Goal: Task Accomplishment & Management: Use online tool/utility

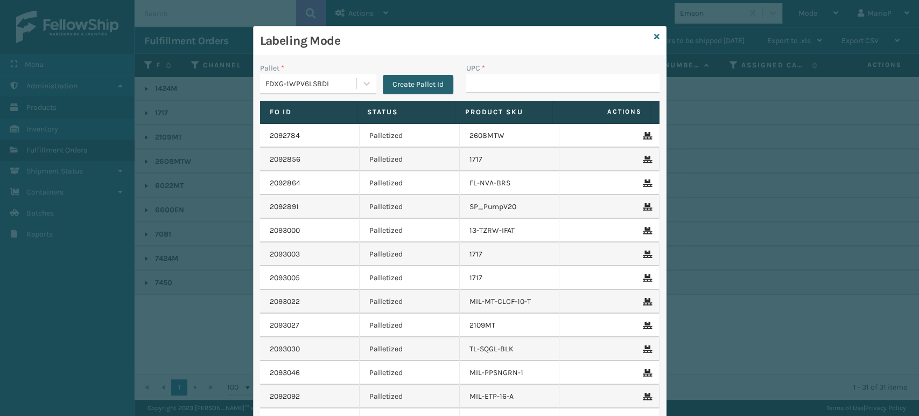
click at [416, 80] on button "Create Pallet Id" at bounding box center [418, 84] width 71 height 19
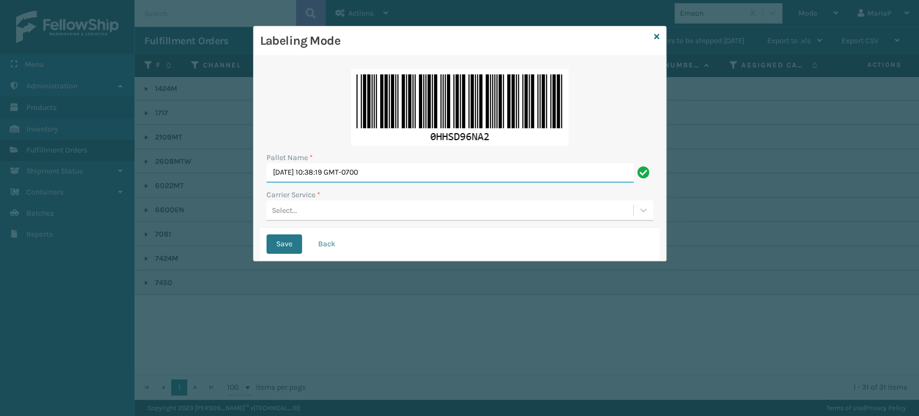
click at [415, 166] on input "[DATE] 10:38:19 GMT-0700" at bounding box center [449, 172] width 367 height 19
click at [340, 171] on input "FEDZ572043" at bounding box center [449, 172] width 367 height 19
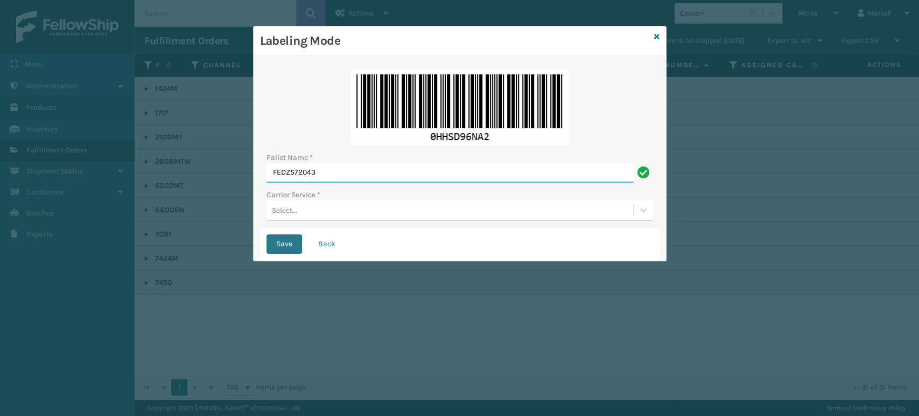
type input "FEDZ572043"
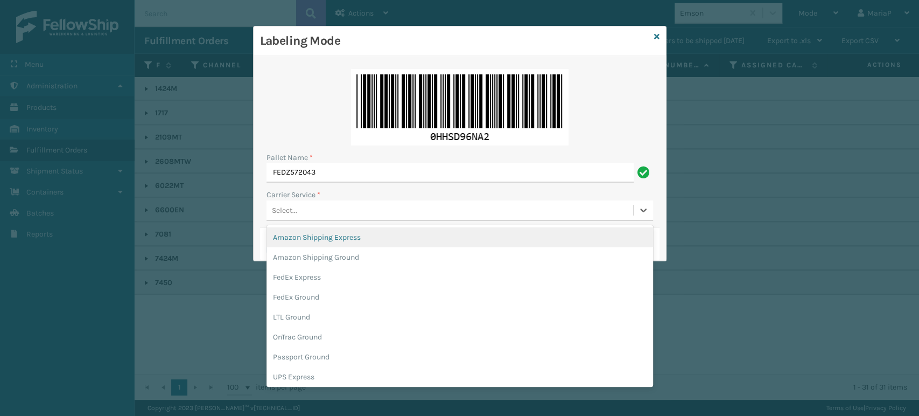
click at [305, 213] on div "Select..." at bounding box center [449, 210] width 367 height 18
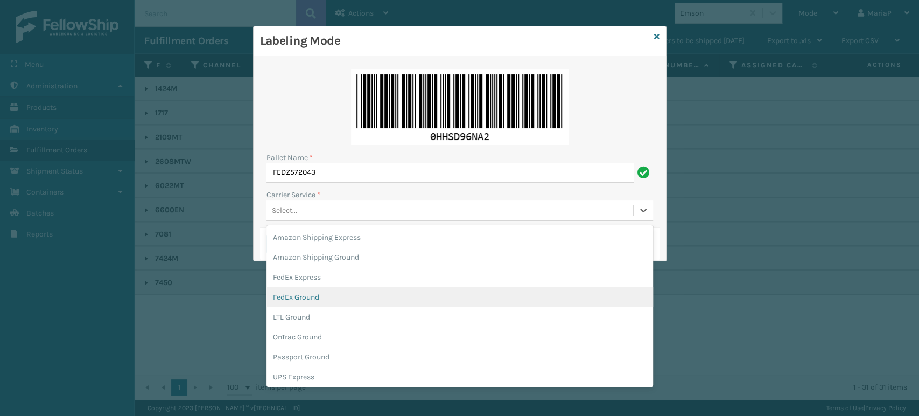
click at [307, 291] on div "FedEx Ground" at bounding box center [459, 297] width 387 height 20
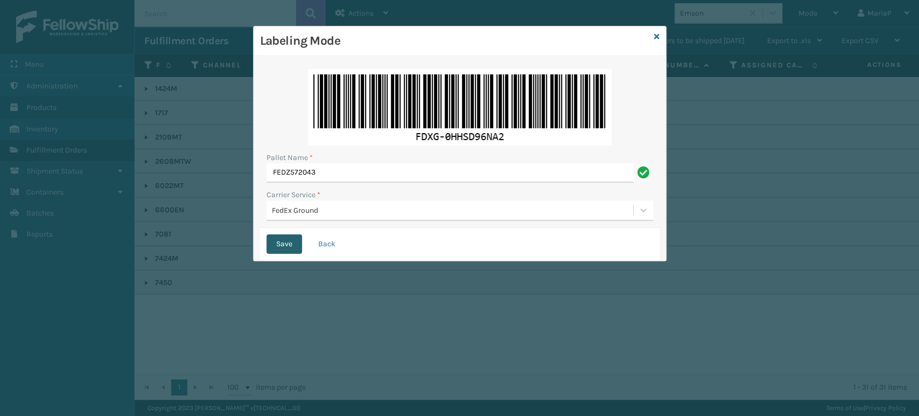
click at [289, 241] on button "Save" at bounding box center [284, 243] width 36 height 19
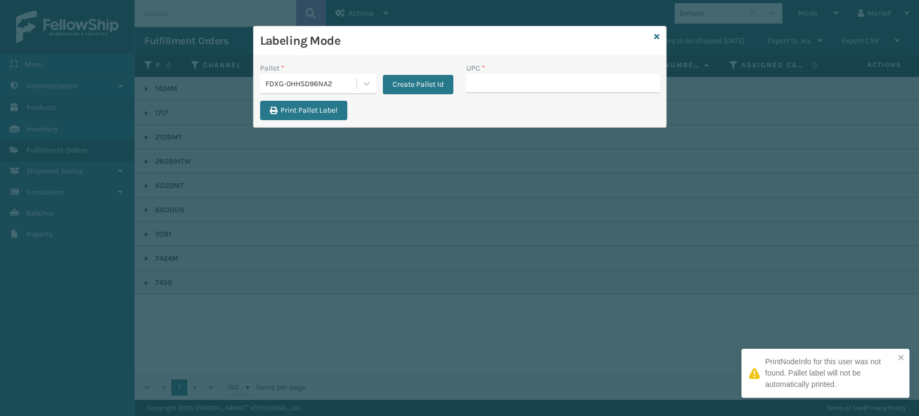
click at [513, 72] on div "UPC *" at bounding box center [562, 67] width 193 height 11
click at [514, 81] on input "UPC *" at bounding box center [562, 83] width 193 height 19
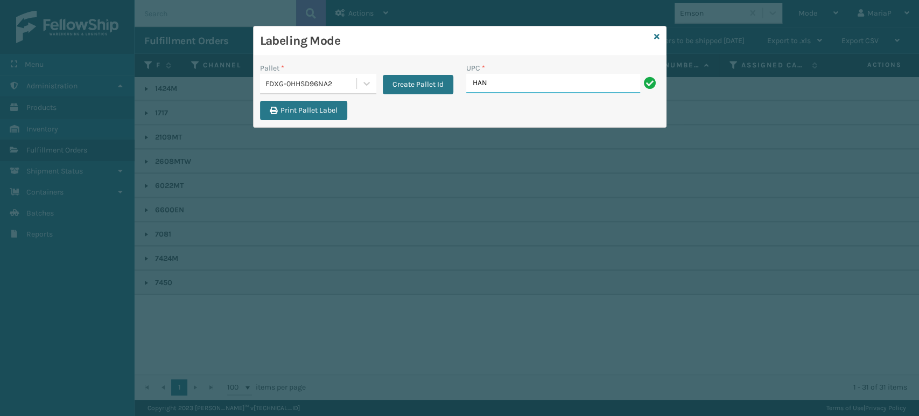
type input "HAN-S-21050-06"
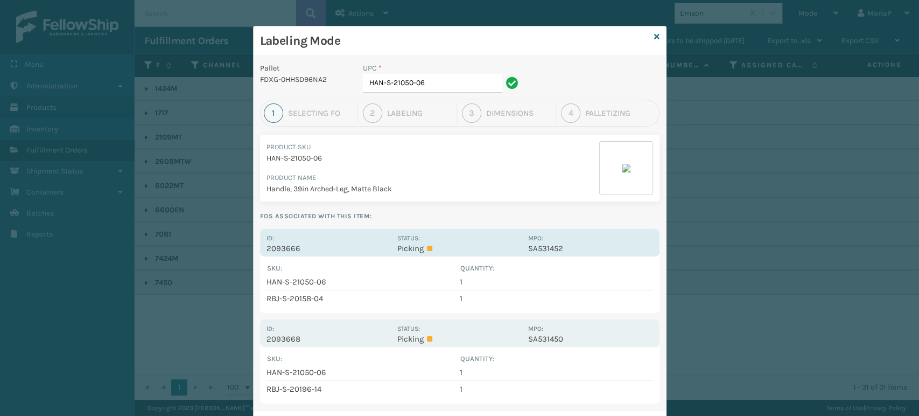
click at [267, 251] on p "2093666" at bounding box center [328, 248] width 124 height 10
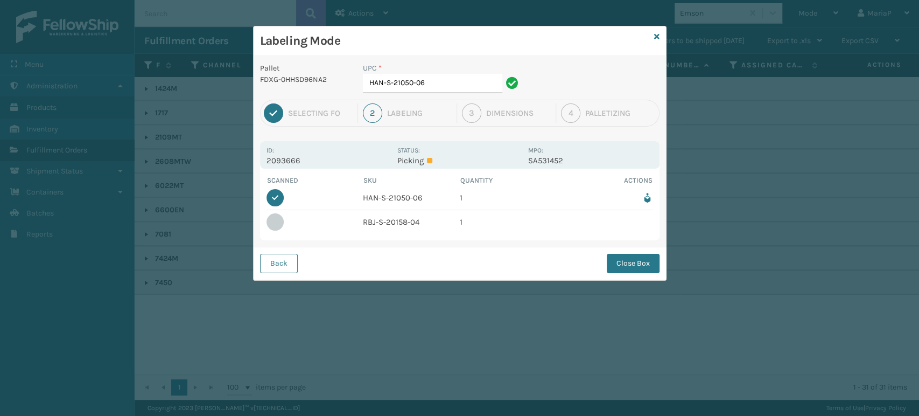
click at [648, 269] on button "Close Box" at bounding box center [633, 263] width 53 height 19
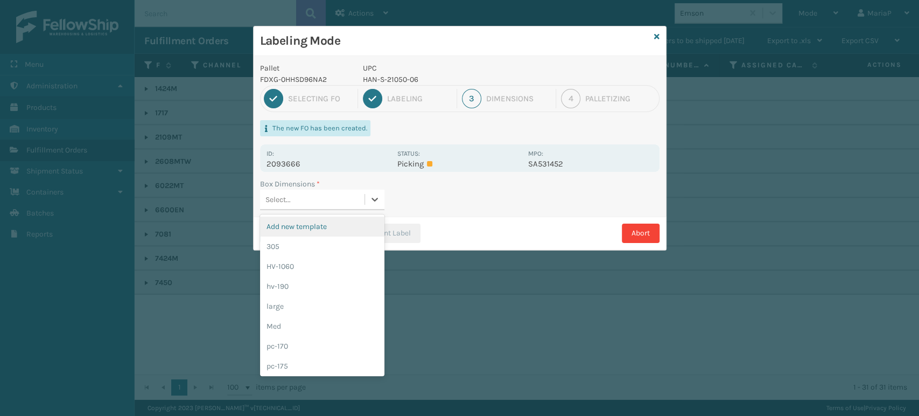
click at [354, 208] on div "Select..." at bounding box center [322, 200] width 124 height 20
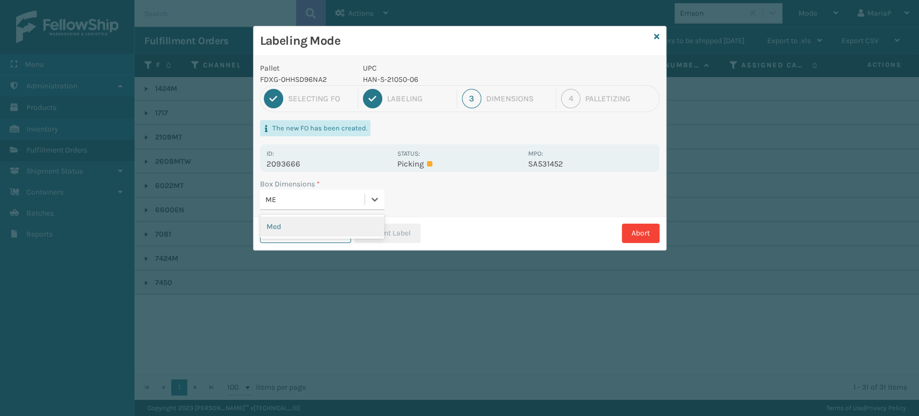
type input "MED"
click at [375, 226] on button "Print Label" at bounding box center [387, 232] width 66 height 19
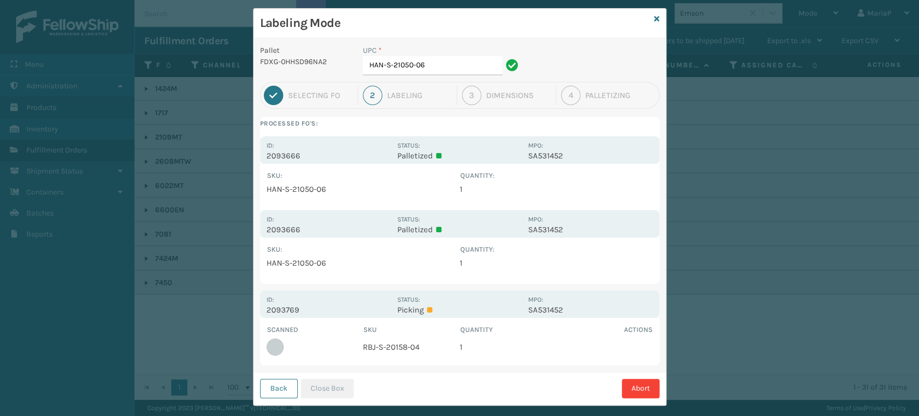
scroll to position [32, 0]
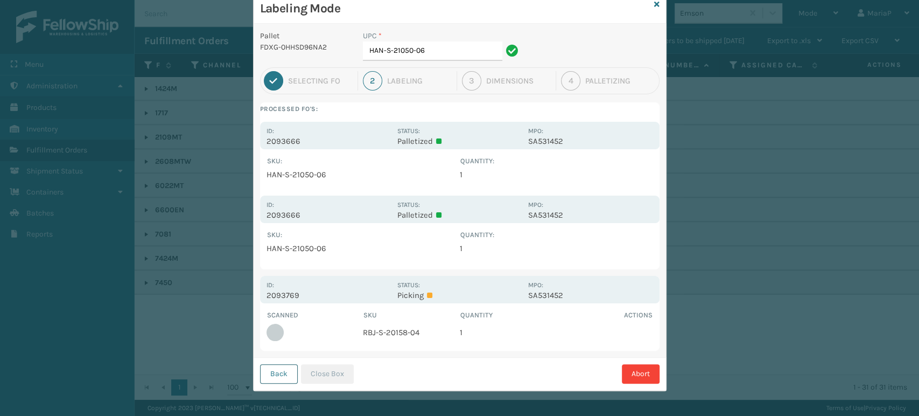
click at [266, 371] on button "Back" at bounding box center [279, 373] width 38 height 19
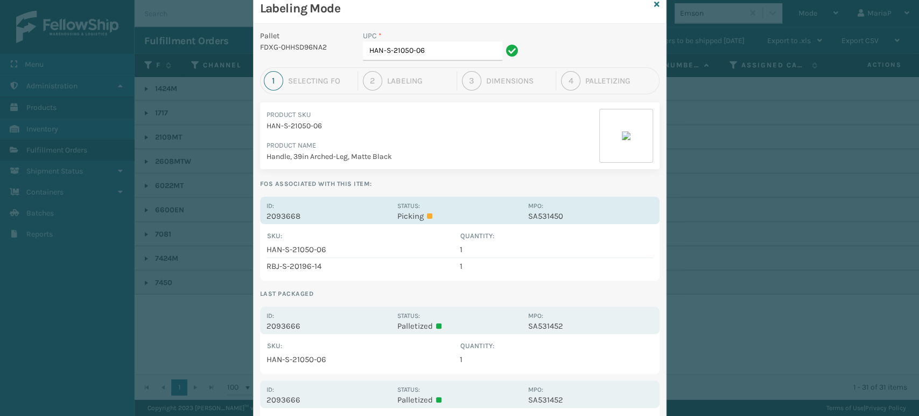
click at [280, 214] on p "2093668" at bounding box center [328, 216] width 124 height 10
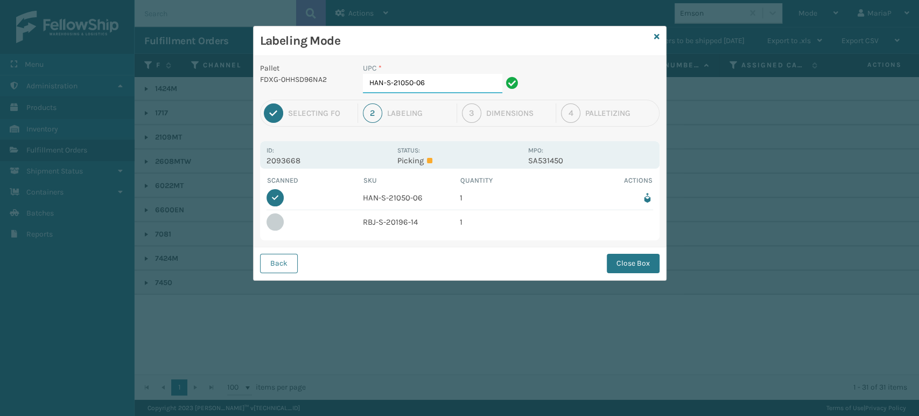
scroll to position [0, 0]
click at [619, 258] on button "Close Box" at bounding box center [633, 263] width 53 height 19
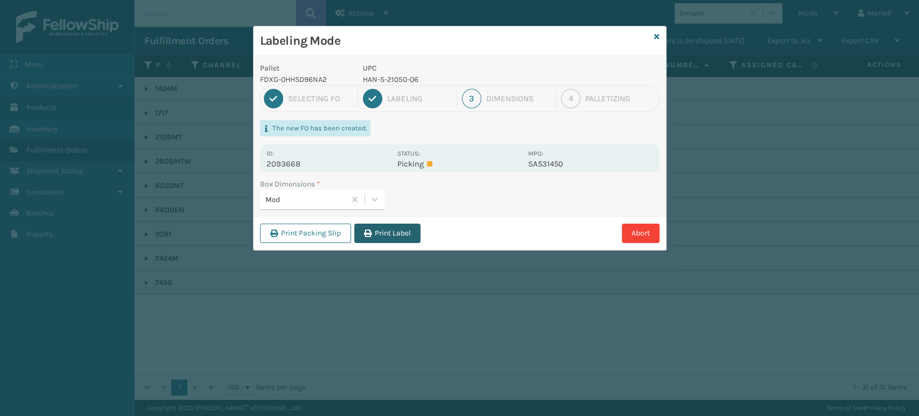
click at [397, 233] on button "Print Label" at bounding box center [387, 232] width 66 height 19
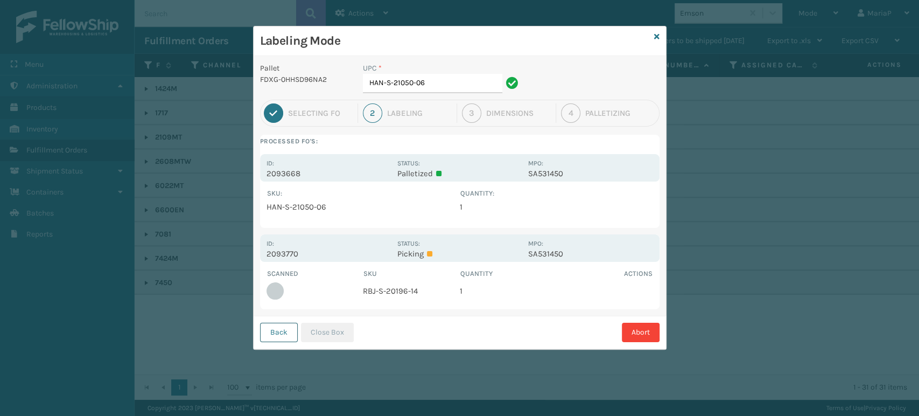
click at [271, 335] on button "Back" at bounding box center [279, 331] width 38 height 19
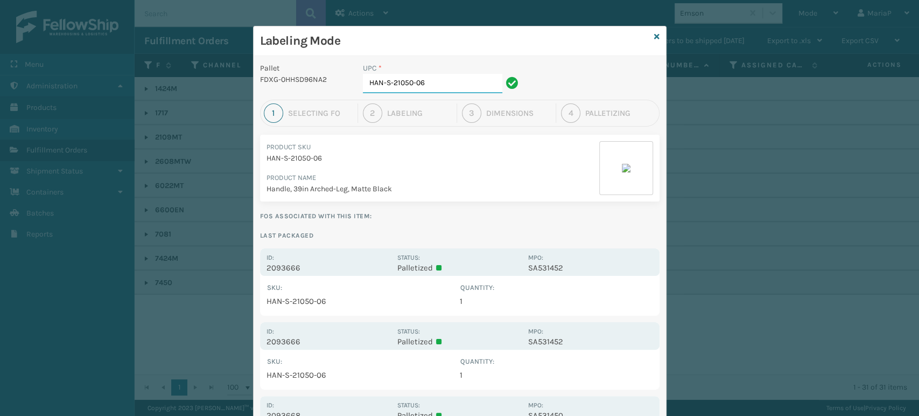
drag, startPoint x: 388, startPoint y: 78, endPoint x: 489, endPoint y: 70, distance: 102.1
click at [489, 70] on div "UPC * HAN-S-21050-06" at bounding box center [442, 77] width 159 height 31
type input "HAN-S-21090-04"
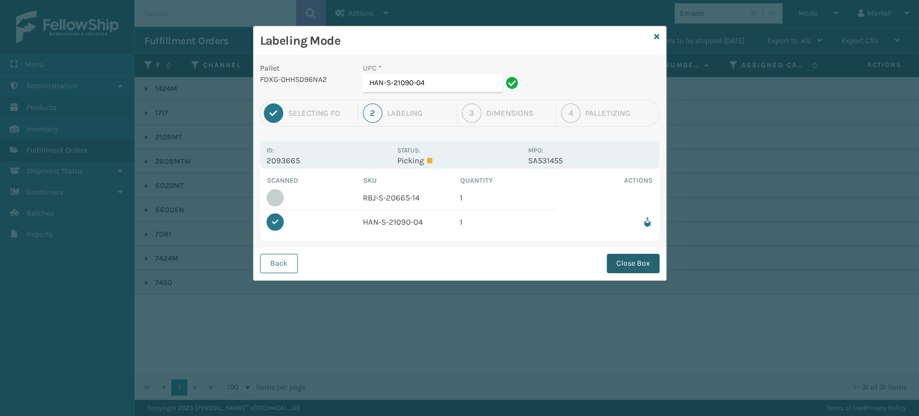
click at [640, 258] on button "Close Box" at bounding box center [633, 263] width 53 height 19
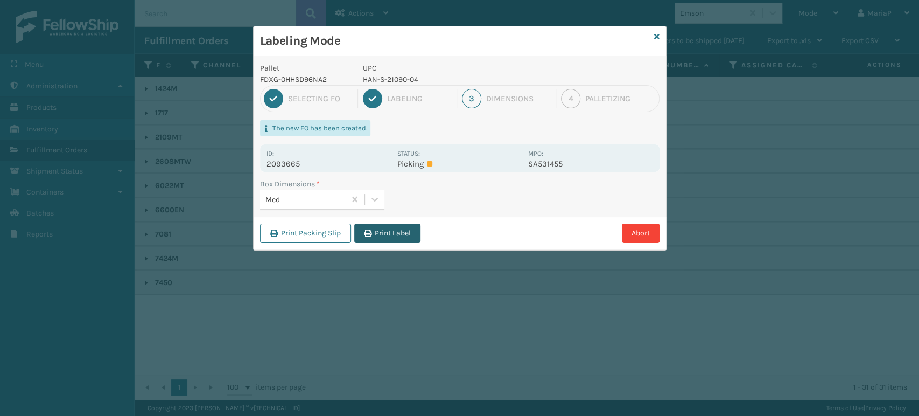
click at [411, 226] on button "Print Label" at bounding box center [387, 232] width 66 height 19
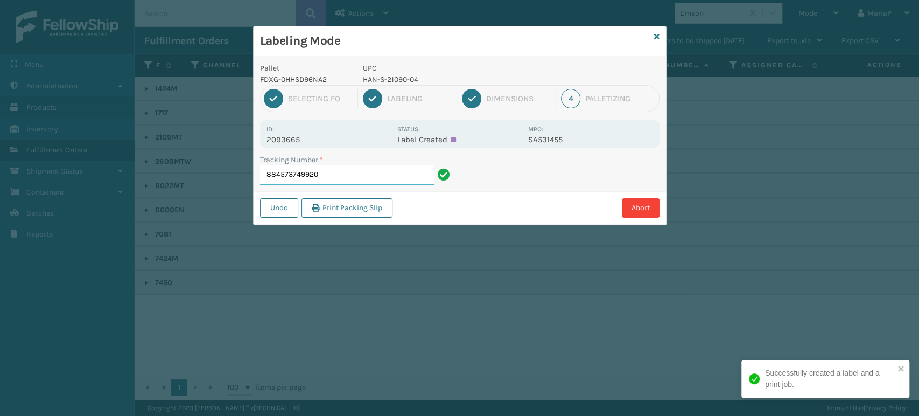
click at [320, 180] on input "884573749920" at bounding box center [347, 174] width 174 height 19
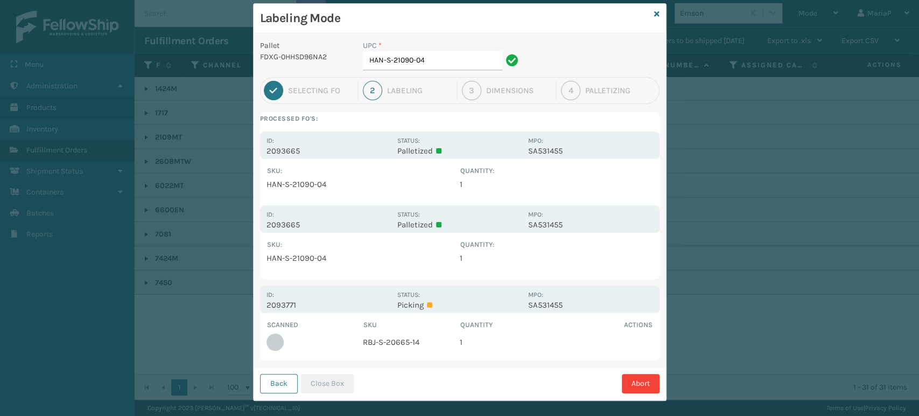
scroll to position [32, 0]
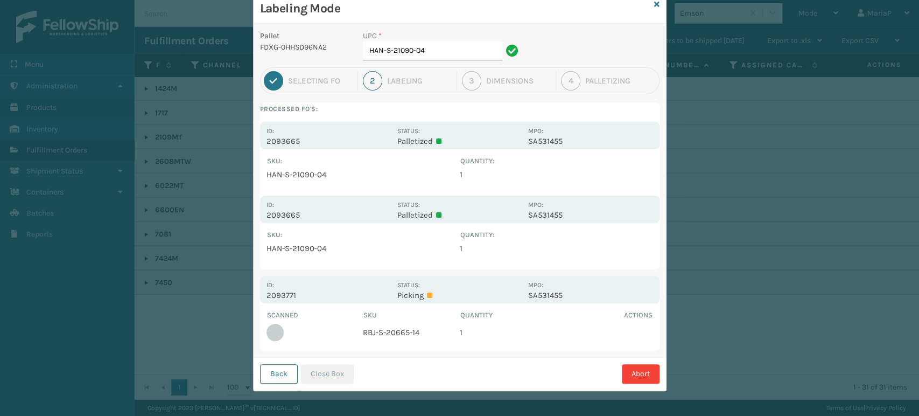
click at [272, 374] on button "Back" at bounding box center [279, 373] width 38 height 19
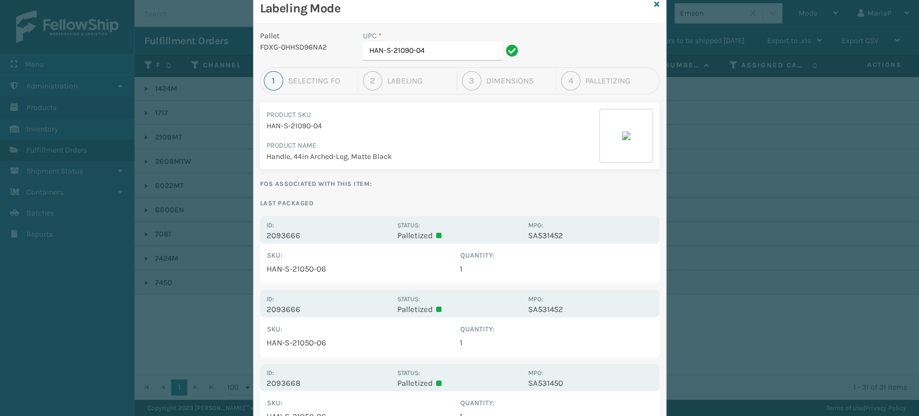
click at [649, 1] on div "Labeling Mode" at bounding box center [460, 9] width 412 height 30
click at [654, 3] on icon at bounding box center [656, 5] width 5 height 8
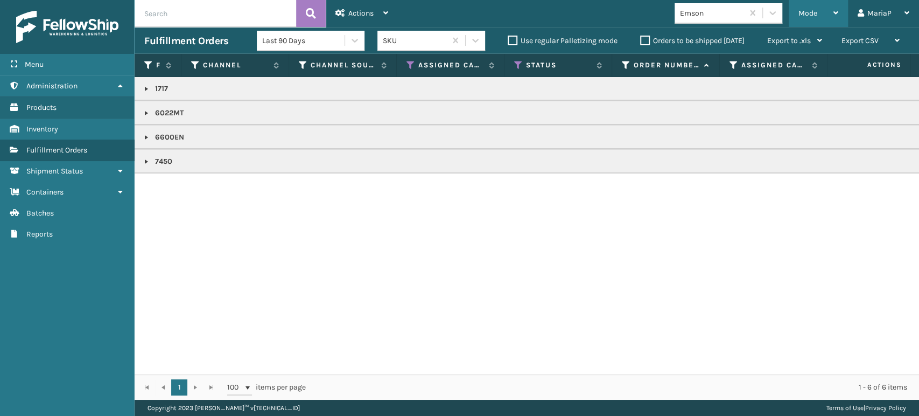
click at [814, 8] on div "Mode" at bounding box center [818, 13] width 40 height 27
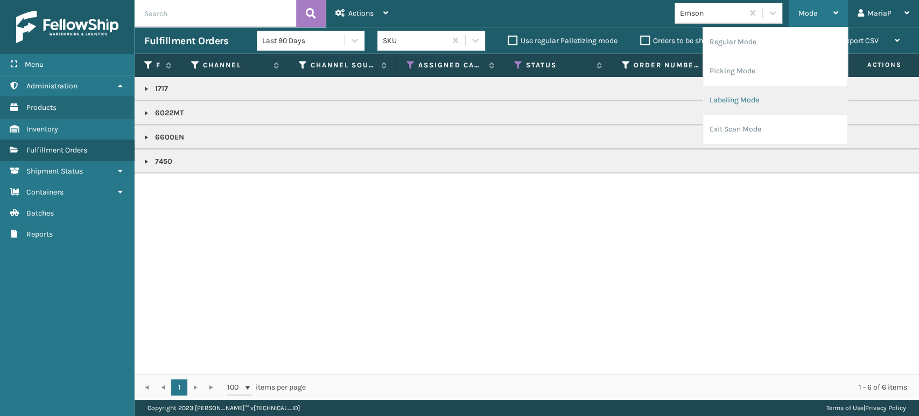
click at [775, 93] on li "Labeling Mode" at bounding box center [775, 100] width 144 height 29
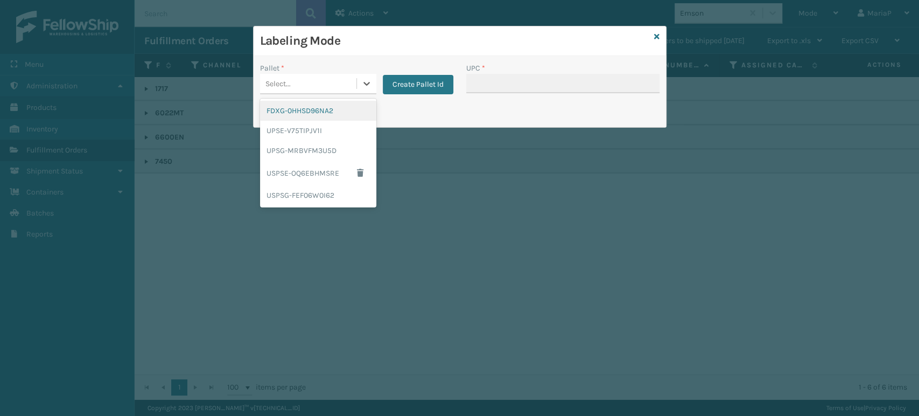
click at [322, 76] on div "Select..." at bounding box center [308, 84] width 96 height 18
click at [306, 110] on div "FDXG-0HHSD96NA2" at bounding box center [318, 111] width 116 height 20
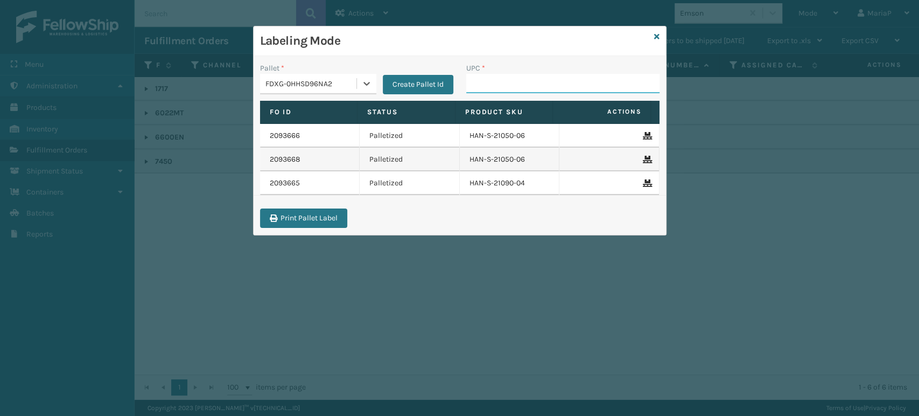
drag, startPoint x: 475, startPoint y: 86, endPoint x: 487, endPoint y: 89, distance: 12.3
click at [476, 86] on input "UPC *" at bounding box center [562, 83] width 193 height 19
type input "8539130"
click at [502, 87] on input "RBJ-S-22219-00" at bounding box center [553, 83] width 174 height 19
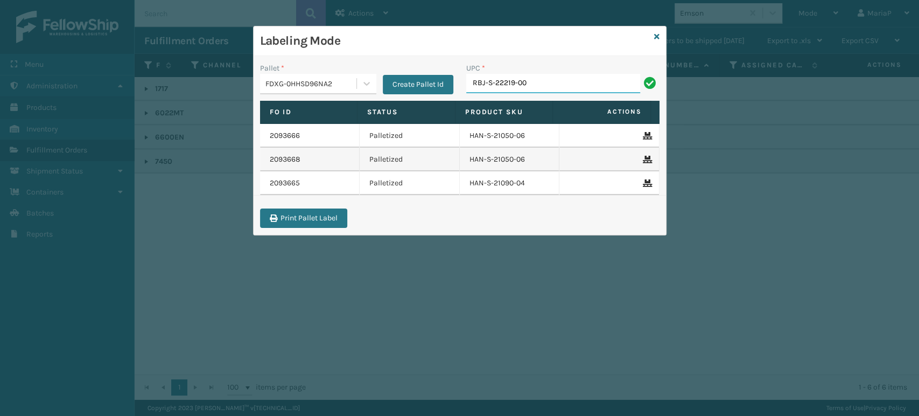
click at [502, 86] on input "RBJ-S-22219-00" at bounding box center [553, 83] width 174 height 19
type input "RBJ-S-22219-00"
type input "RBJ-S-20158-04"
type input "RBJ-S-20190-06"
type input "RBJ-S-22011-10"
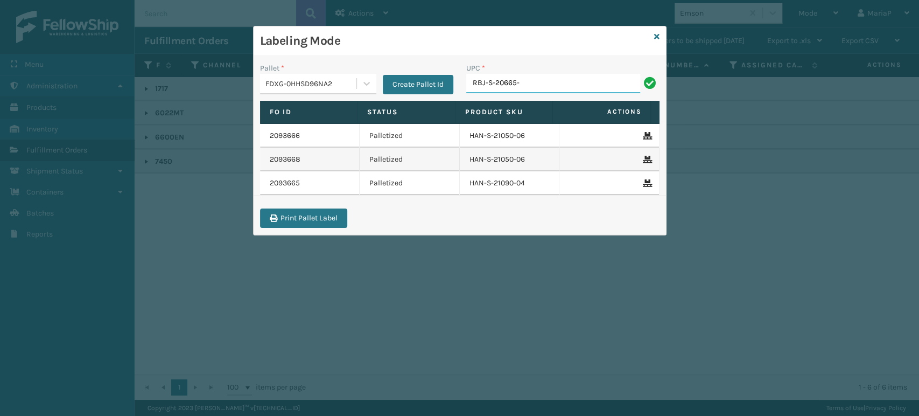
type input "RBJ-S-20665-14"
type input "RBJ-S-20196-14"
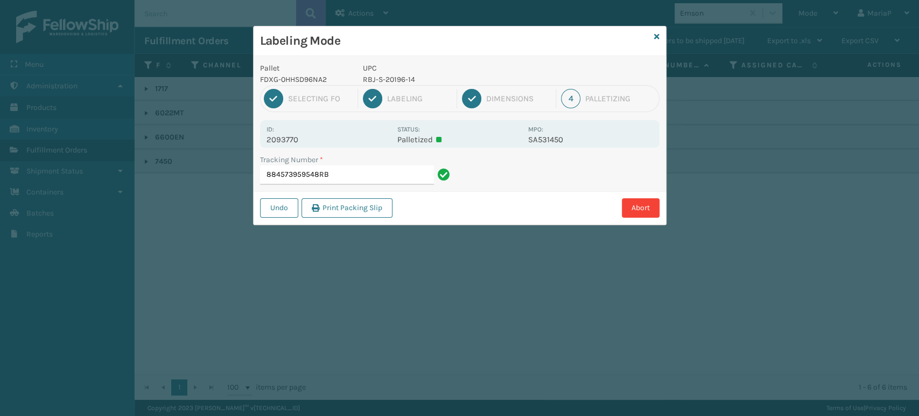
type input "884573959548RBJ"
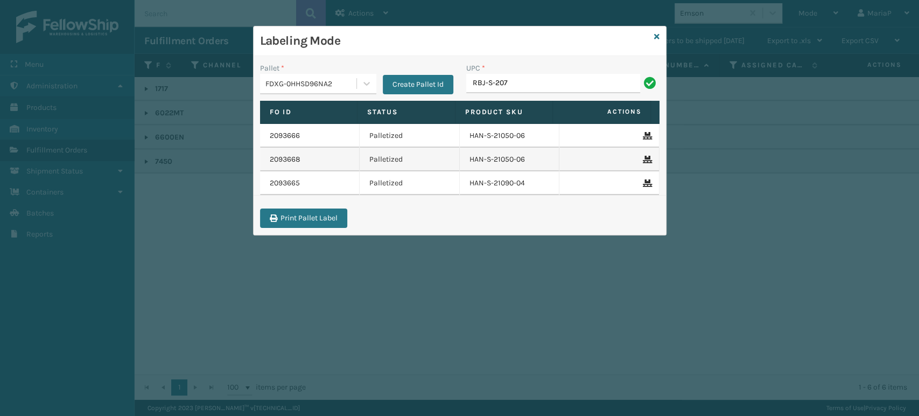
type input "RBJ-S-20744-40"
click at [663, 34] on div "Labeling Mode" at bounding box center [460, 41] width 412 height 30
click at [659, 34] on div "Labeling Mode" at bounding box center [460, 41] width 412 height 30
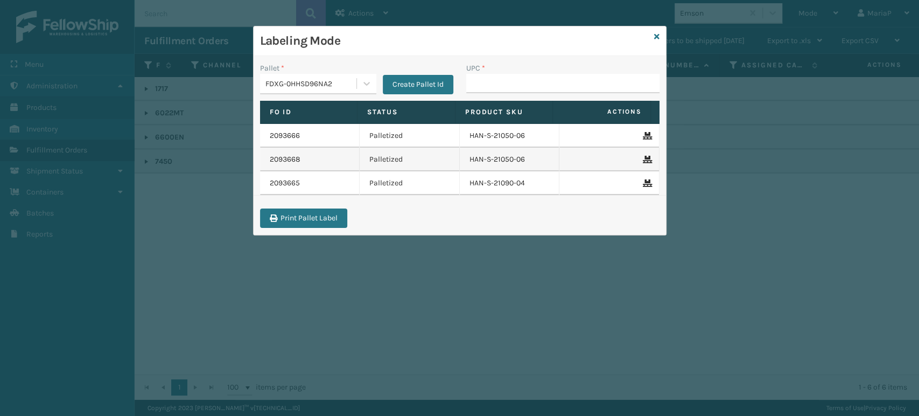
click at [649, 37] on h3 "Labeling Mode" at bounding box center [455, 41] width 390 height 16
click at [652, 36] on div "Labeling Mode" at bounding box center [460, 41] width 412 height 30
click at [653, 36] on div "Labeling Mode" at bounding box center [460, 41] width 412 height 30
click at [656, 34] on icon at bounding box center [656, 37] width 5 height 8
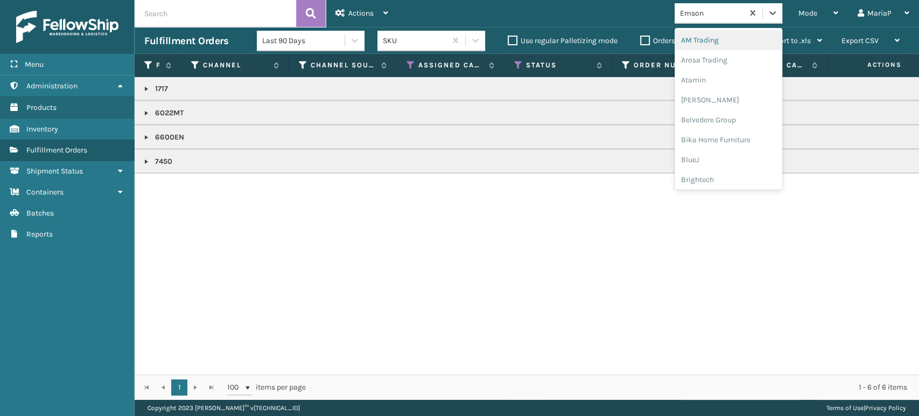
click at [690, 13] on div "Emson" at bounding box center [712, 13] width 64 height 11
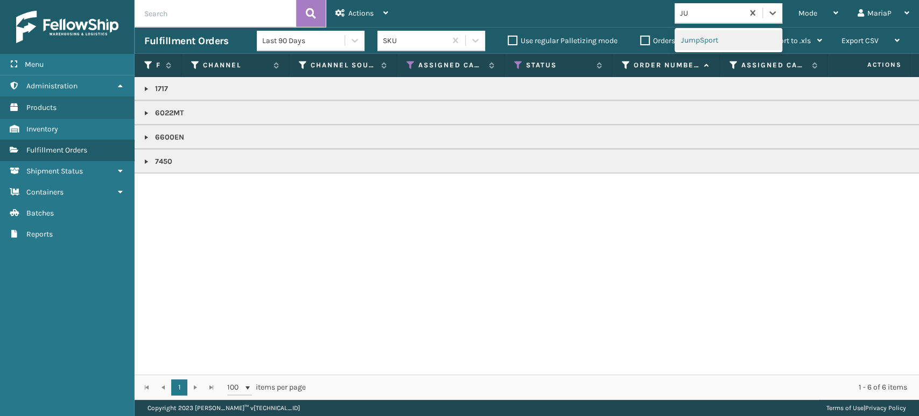
type input "JUM"
click at [683, 44] on div "JumpSport" at bounding box center [729, 40] width 108 height 20
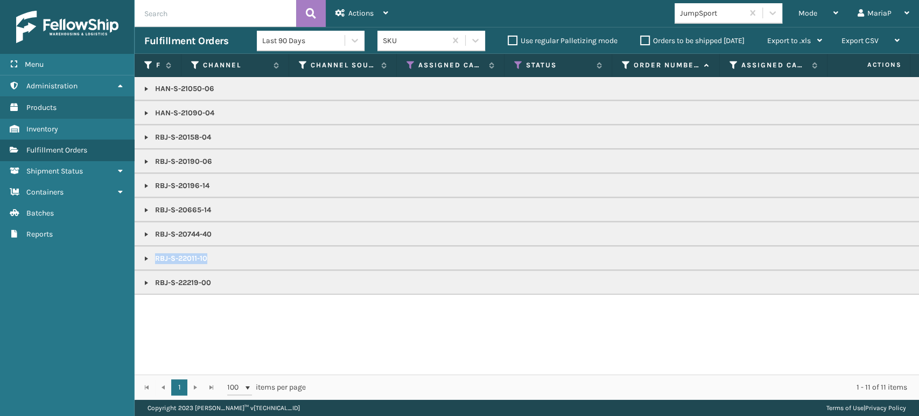
copy p "RBJ-S-22011-10"
click at [815, 19] on div "Mode" at bounding box center [818, 13] width 40 height 27
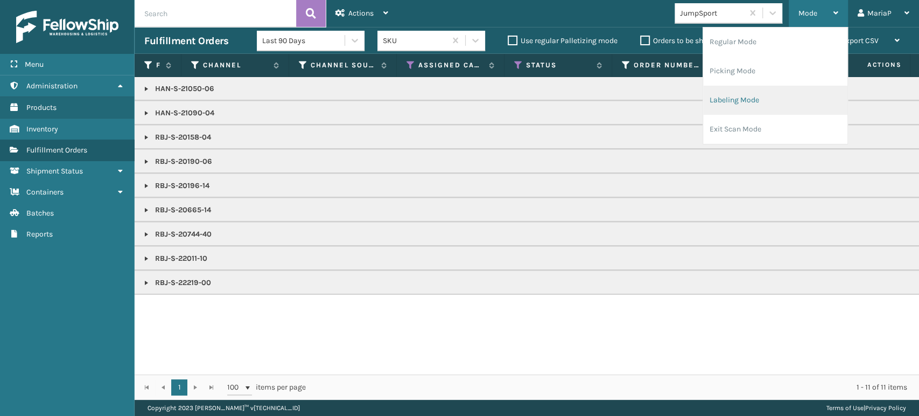
click at [779, 102] on li "Labeling Mode" at bounding box center [775, 100] width 144 height 29
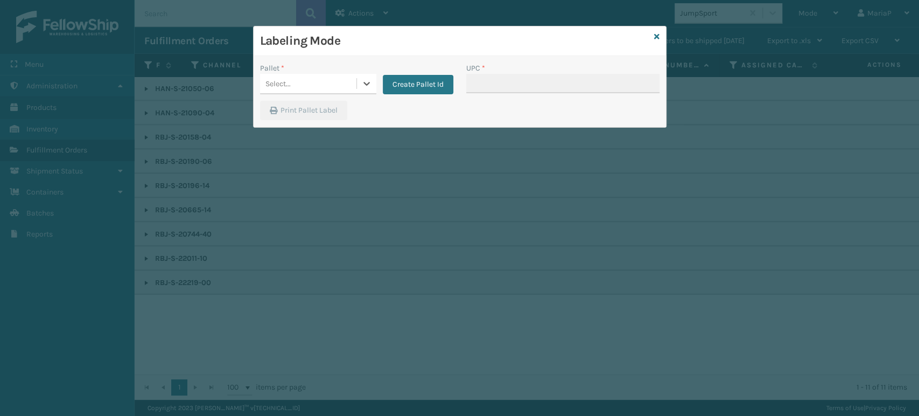
click at [327, 80] on div "Select..." at bounding box center [308, 84] width 96 height 18
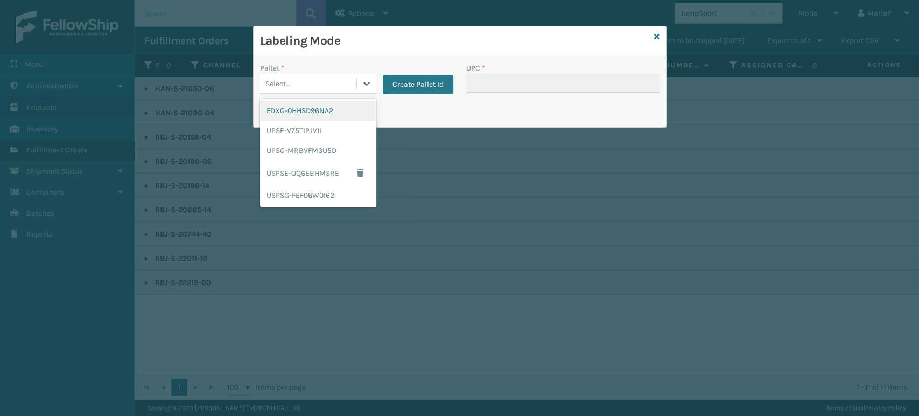
click at [306, 111] on div "FDXG-0HHSD96NA2" at bounding box center [318, 111] width 116 height 20
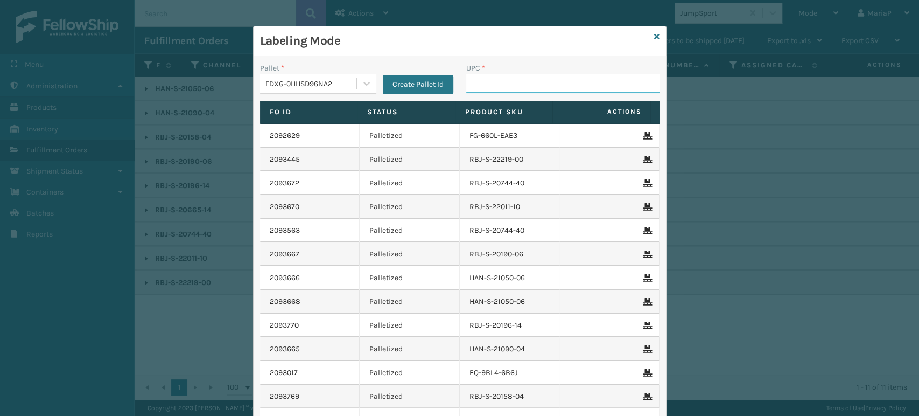
click at [512, 87] on input "UPC *" at bounding box center [562, 83] width 193 height 19
paste input "RBJ-S-22011-10"
type input "RBJ-S-22011-10"
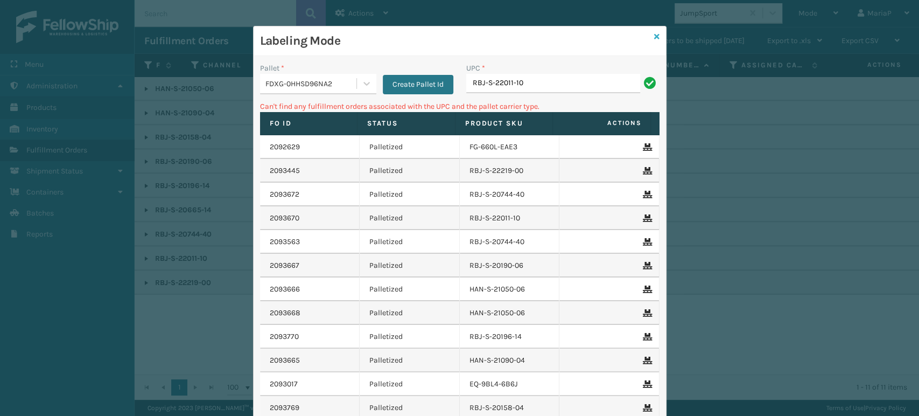
click at [654, 38] on icon at bounding box center [656, 37] width 5 height 8
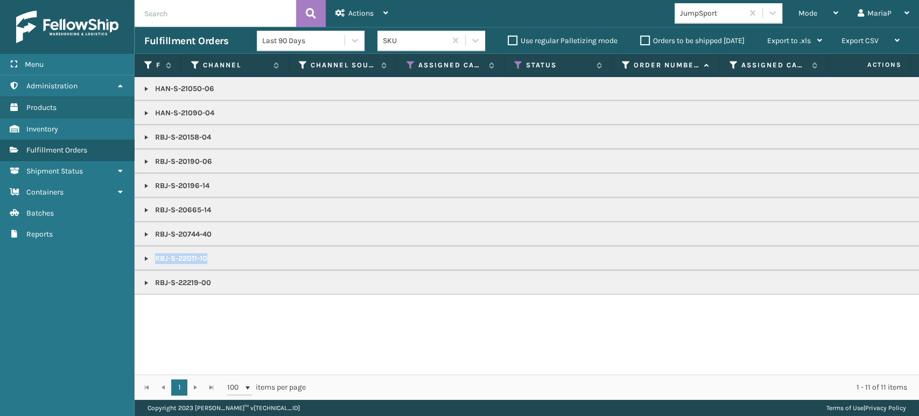
click at [143, 256] on link at bounding box center [146, 258] width 9 height 9
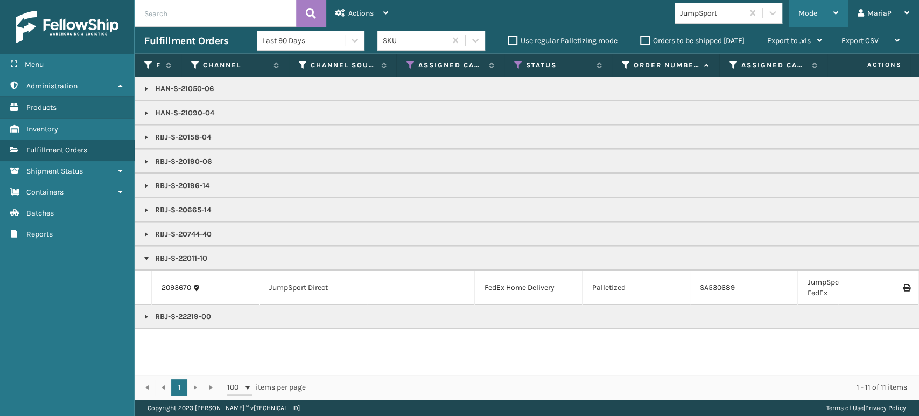
click at [807, 16] on span "Mode" at bounding box center [807, 13] width 19 height 9
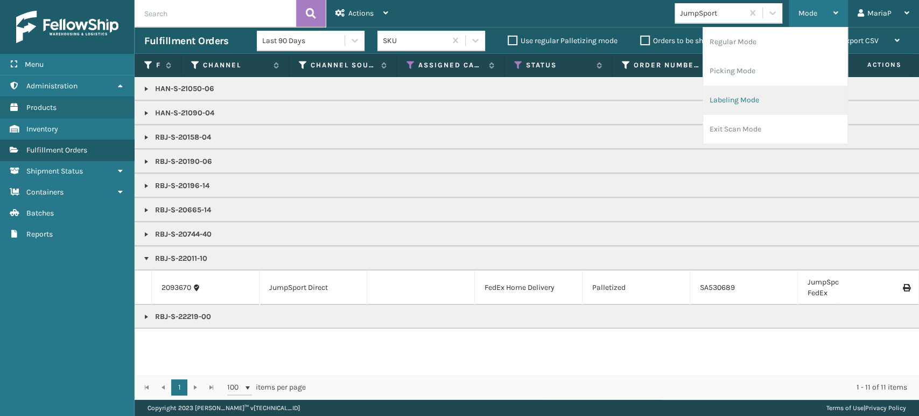
click at [755, 102] on li "Labeling Mode" at bounding box center [775, 100] width 144 height 29
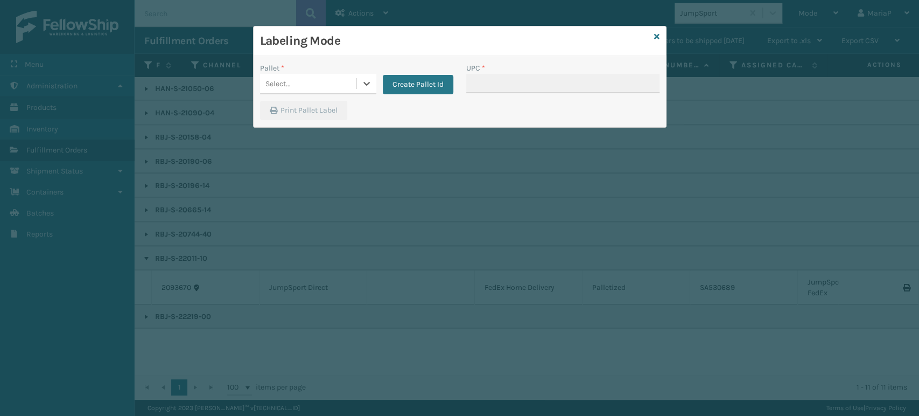
click at [319, 93] on div "Select..." at bounding box center [318, 84] width 116 height 20
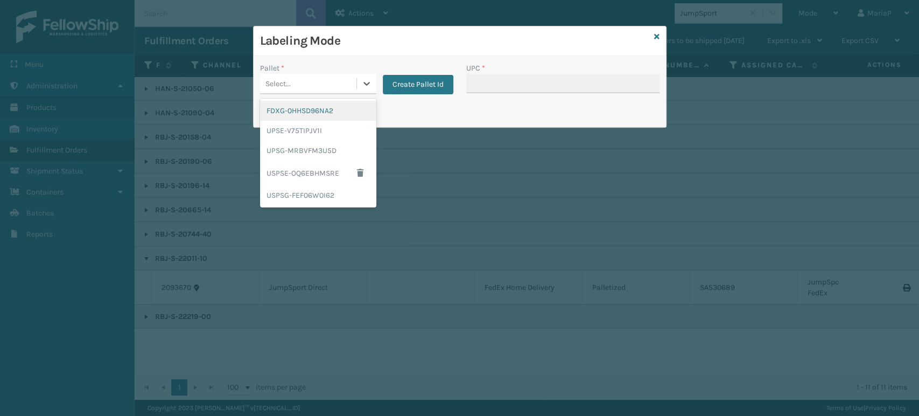
drag, startPoint x: 331, startPoint y: 111, endPoint x: 496, endPoint y: 83, distance: 167.6
click at [332, 110] on div "FDXG-0HHSD96NA2" at bounding box center [318, 111] width 116 height 20
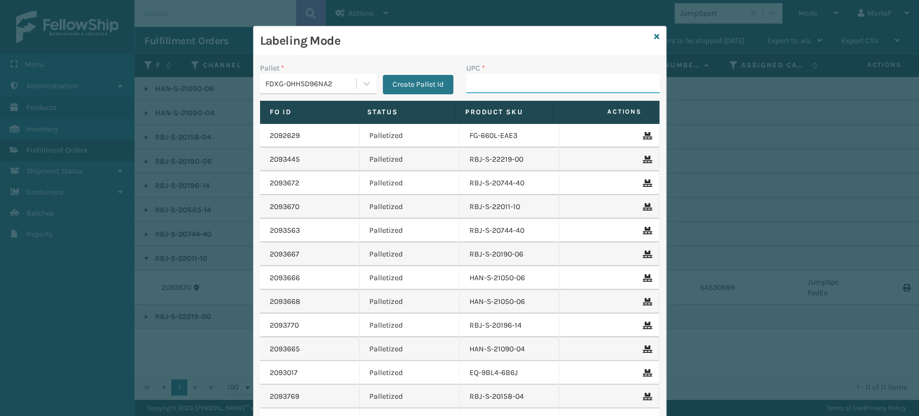
click at [511, 79] on input "UPC *" at bounding box center [562, 83] width 193 height 19
paste input "RBJ-S-22011-10"
type input "RBJ-S-22011-10"
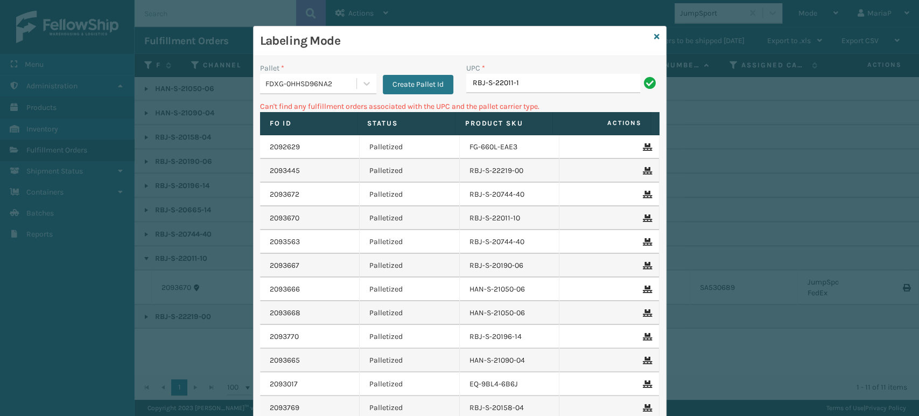
type input "RBJ-S-22011-10"
click at [649, 34] on div "Labeling Mode" at bounding box center [460, 41] width 412 height 30
click at [655, 34] on div "Labeling Mode" at bounding box center [460, 41] width 412 height 30
click at [642, 37] on h3 "Labeling Mode" at bounding box center [455, 41] width 390 height 16
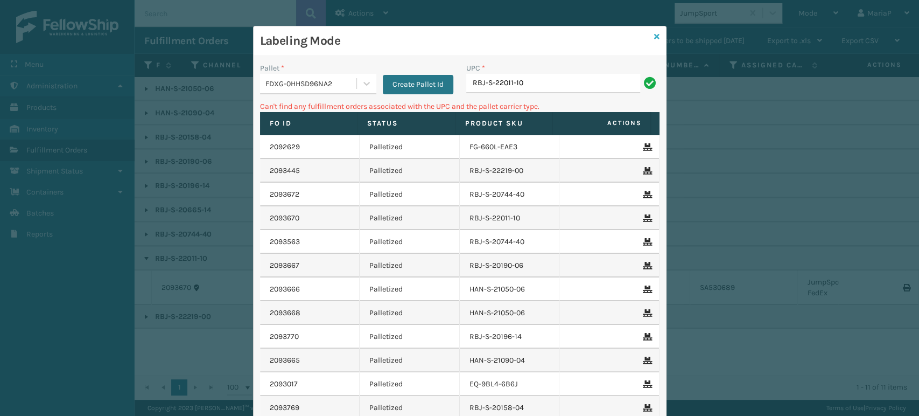
click at [654, 33] on icon at bounding box center [656, 37] width 5 height 8
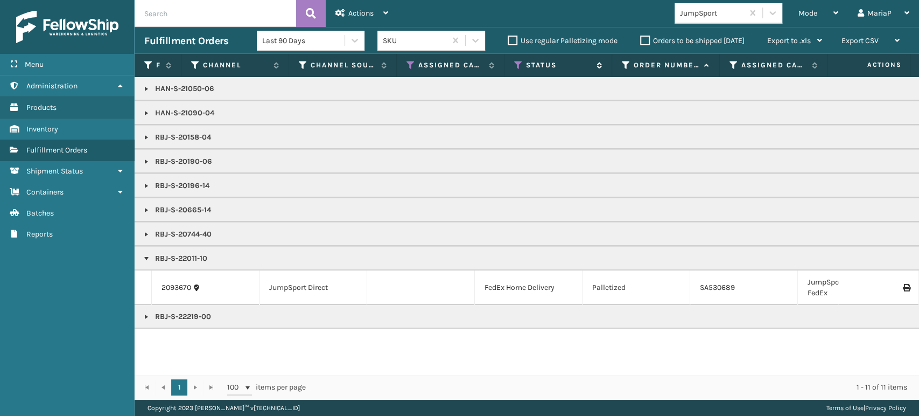
click at [518, 65] on icon at bounding box center [518, 65] width 9 height 10
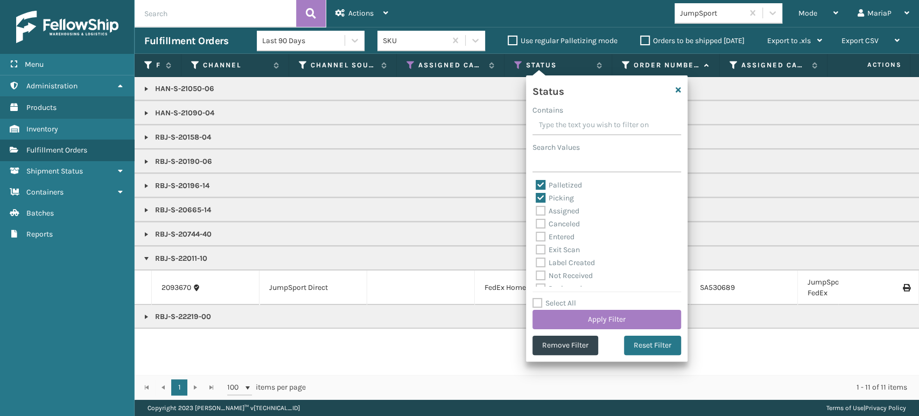
click at [542, 185] on label "Palletized" at bounding box center [559, 184] width 46 height 9
click at [536, 185] on input "Palletized" at bounding box center [536, 182] width 1 height 7
checkbox input "false"
click at [615, 318] on button "Apply Filter" at bounding box center [606, 319] width 149 height 19
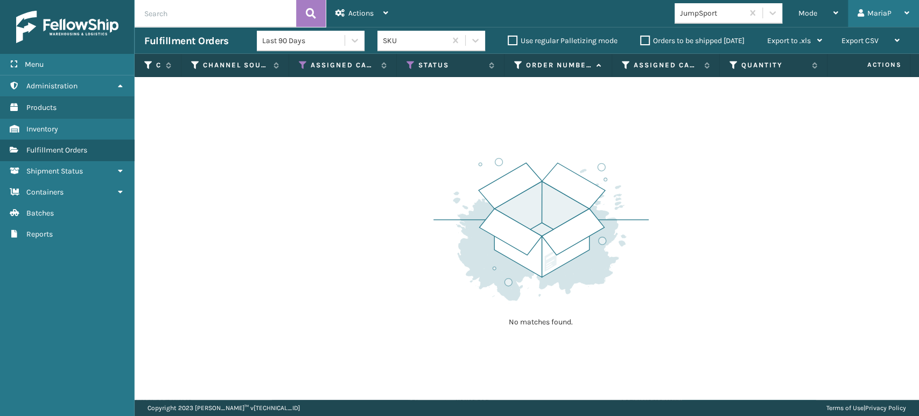
drag, startPoint x: 785, startPoint y: 15, endPoint x: 869, endPoint y: 23, distance: 84.9
click at [786, 16] on div "JumpSport" at bounding box center [732, 13] width 114 height 20
click at [811, 13] on span "Mode" at bounding box center [807, 13] width 19 height 9
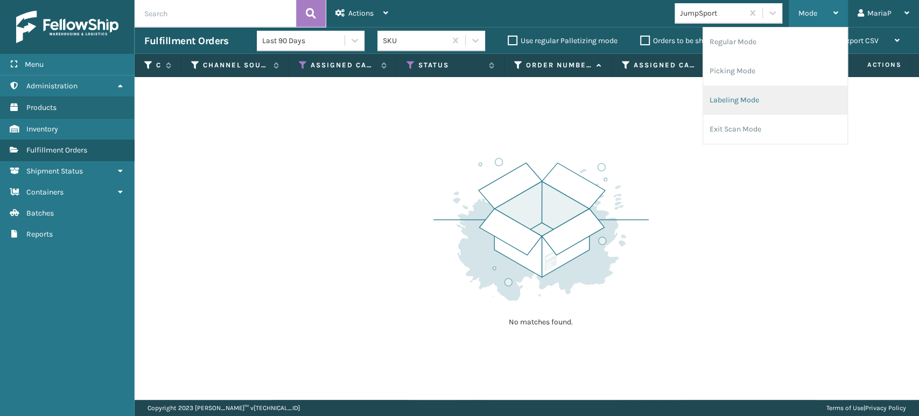
click at [758, 102] on li "Labeling Mode" at bounding box center [775, 100] width 144 height 29
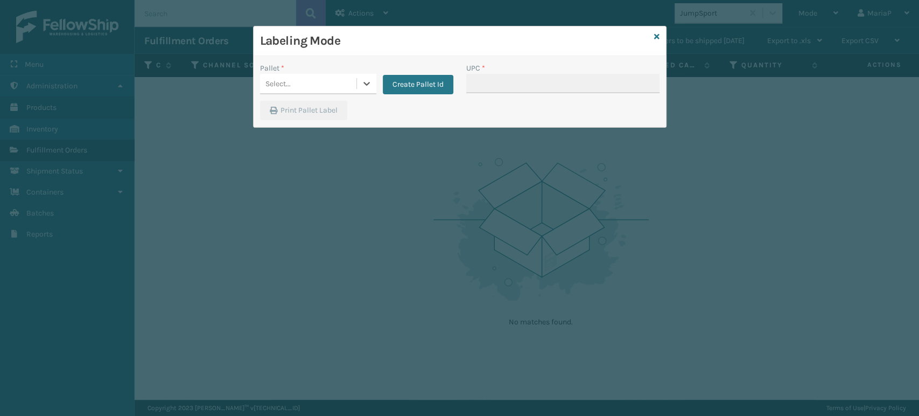
click at [316, 68] on div "Pallet *" at bounding box center [318, 67] width 116 height 11
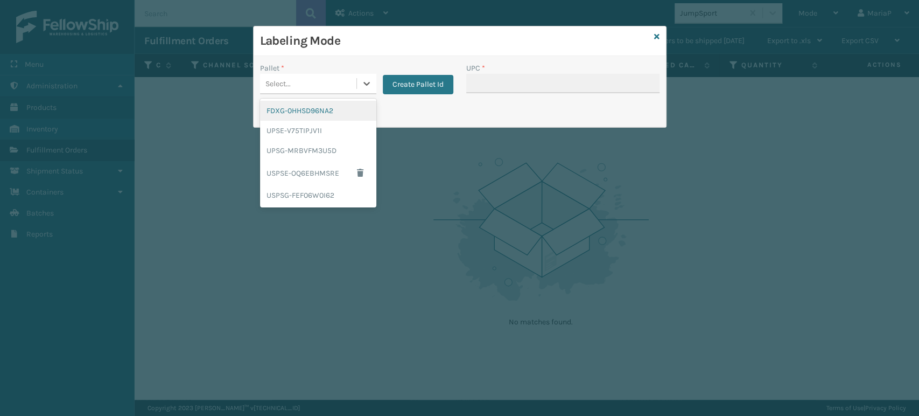
drag, startPoint x: 339, startPoint y: 81, endPoint x: 346, endPoint y: 89, distance: 11.1
click at [340, 81] on div "Select..." at bounding box center [308, 84] width 96 height 18
click at [330, 110] on div "FDXG-0HHSD96NA2" at bounding box center [318, 111] width 116 height 20
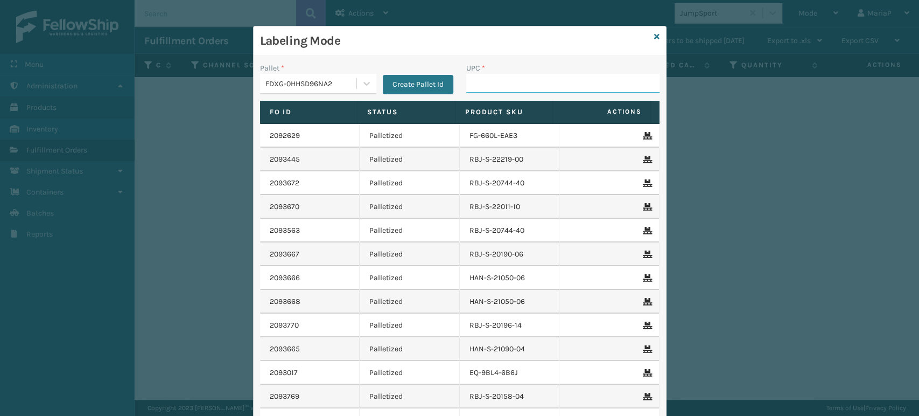
click at [469, 85] on input "UPC *" at bounding box center [562, 83] width 193 height 19
click at [476, 89] on input "UPC *" at bounding box center [562, 83] width 193 height 19
type input "85810007616"
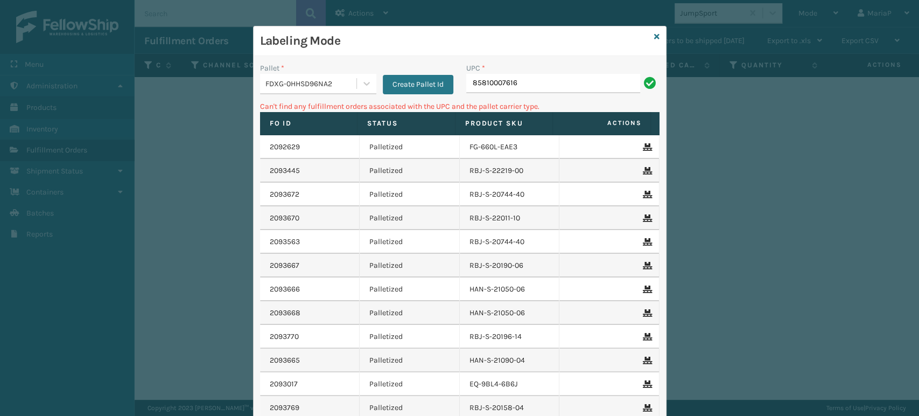
click at [482, 81] on input "85810007616" at bounding box center [553, 83] width 174 height 19
type input "858010007616"
type input "858100007616"
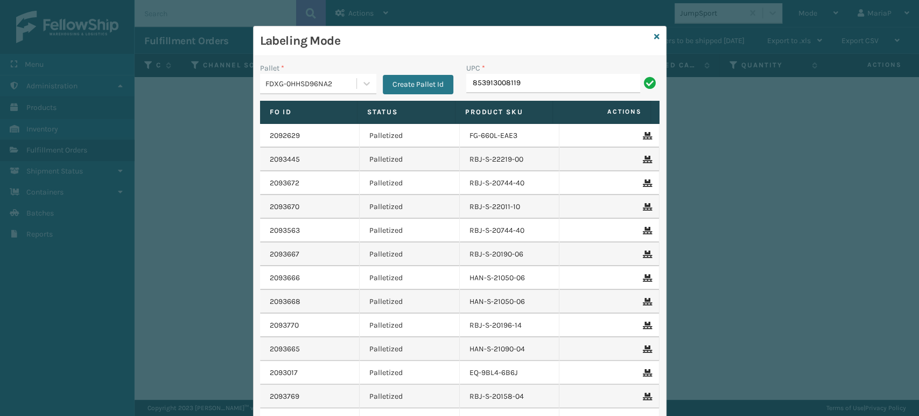
type input "853913008119"
type input "8539130"
type input "8500044"
type input "850040667301"
type input "858100"
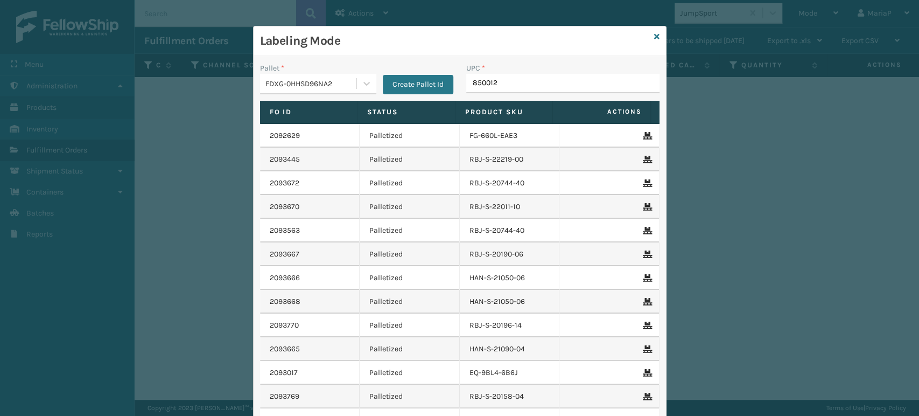
type input "8500124"
type input "853799"
type input "85"
type input "850012"
drag, startPoint x: 177, startPoint y: 3, endPoint x: 474, endPoint y: 87, distance: 309.3
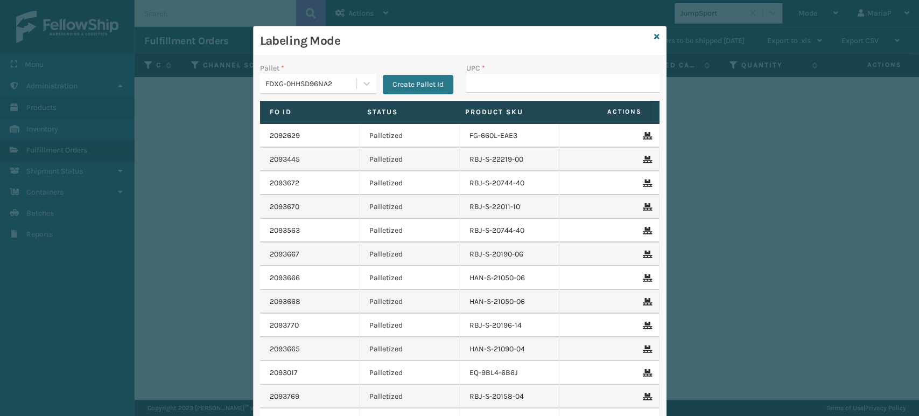
click at [475, 87] on input "UPC *" at bounding box center [562, 83] width 193 height 19
type input "8500406"
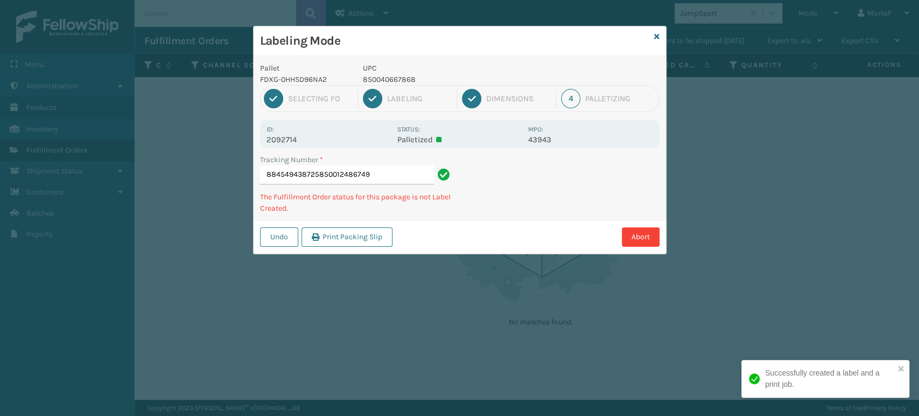
type input "884549438725850012486749"
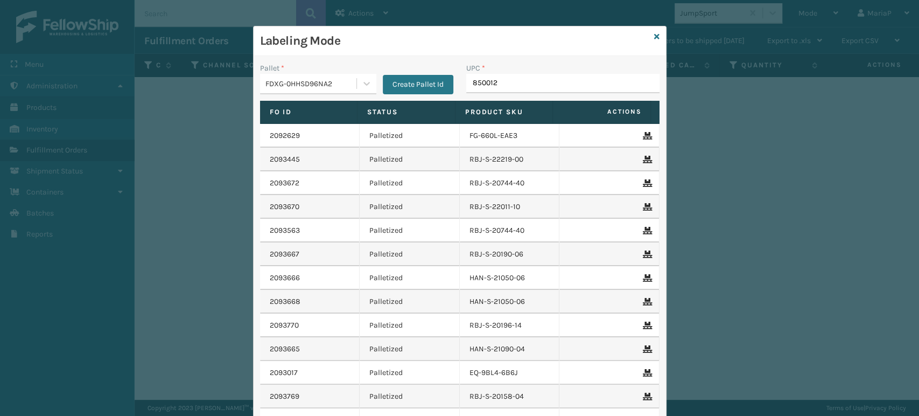
type input "8500124"
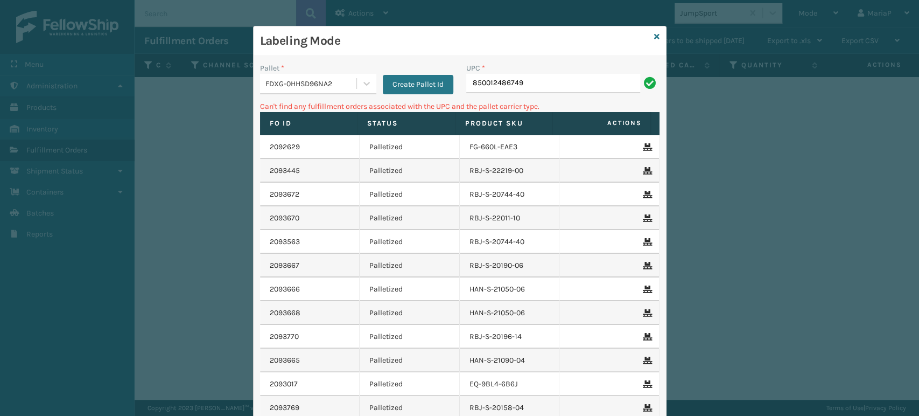
click at [338, 85] on div "FDXG-0HHSD96NA2" at bounding box center [311, 83] width 92 height 11
click at [556, 90] on input "850012486749" at bounding box center [553, 83] width 174 height 19
type input "\"
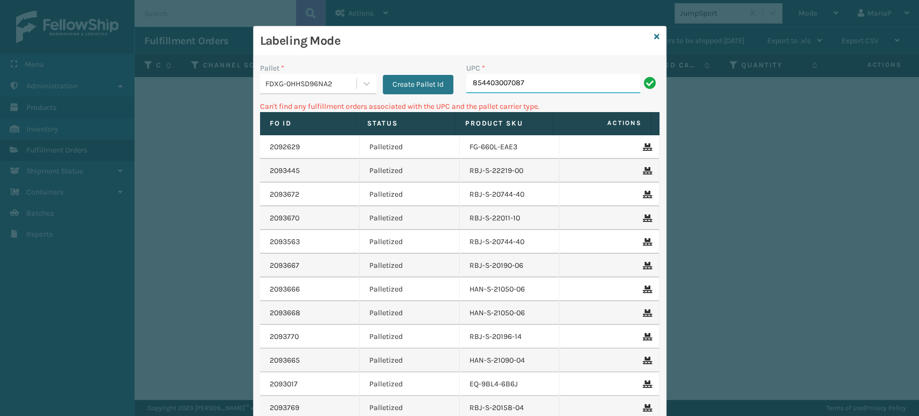
type input "854403007087"
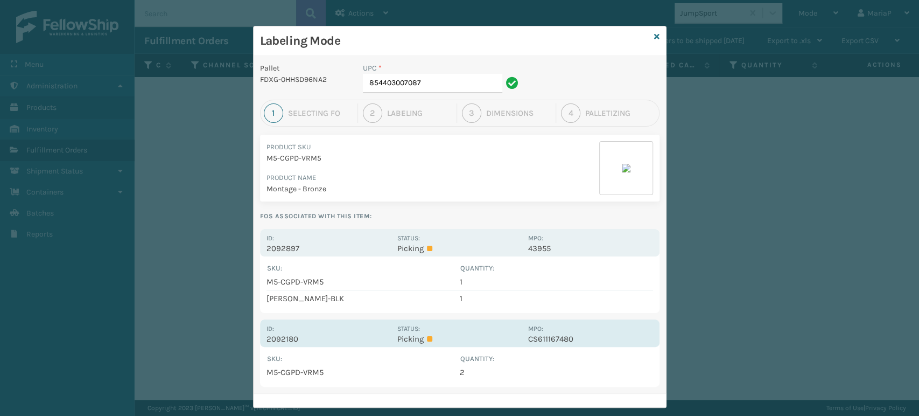
click at [276, 338] on p "2092180" at bounding box center [328, 339] width 124 height 10
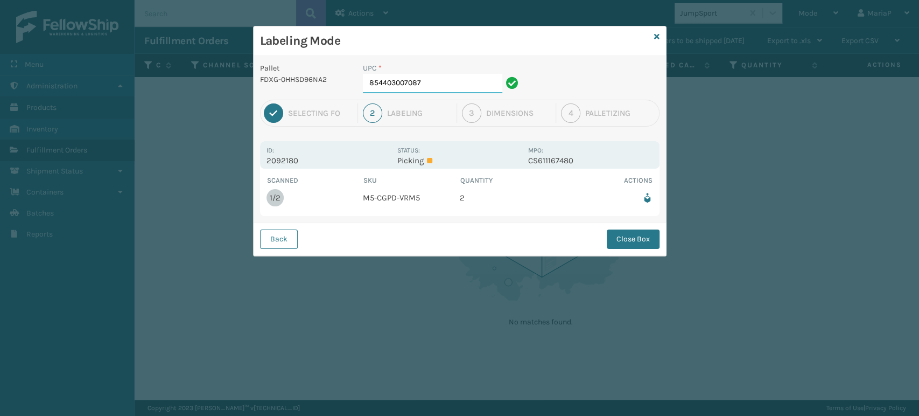
click at [440, 90] on input "854403007087" at bounding box center [432, 83] width 139 height 19
click at [637, 239] on button "Close Box" at bounding box center [633, 238] width 53 height 19
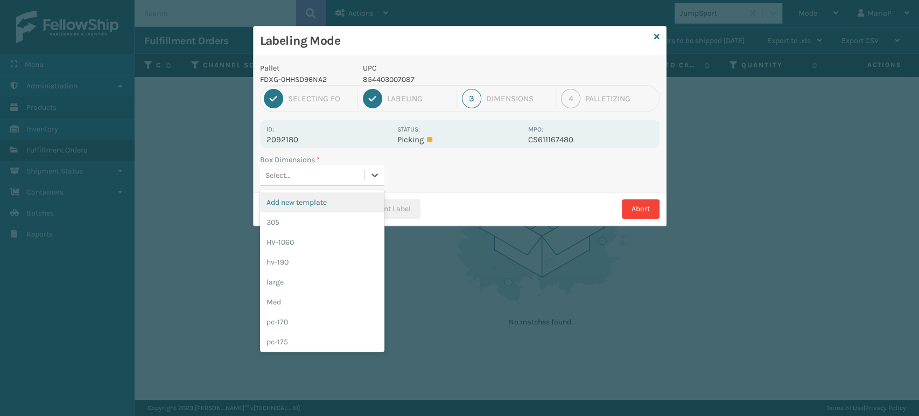
click at [331, 168] on div "Select..." at bounding box center [312, 175] width 104 height 18
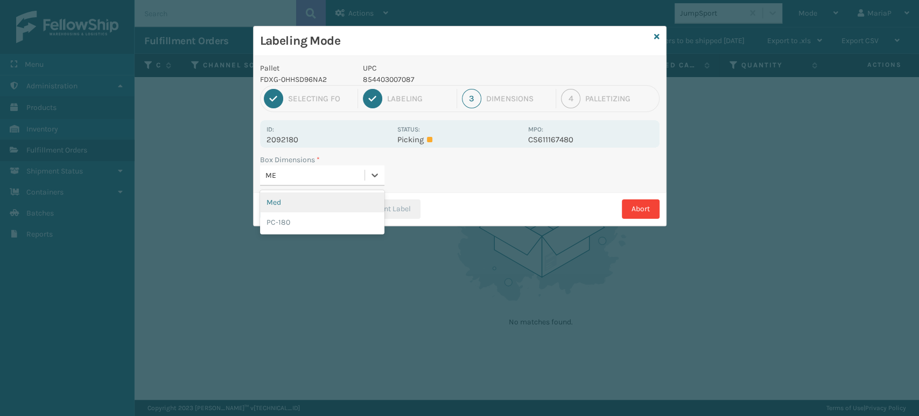
type input "MED"
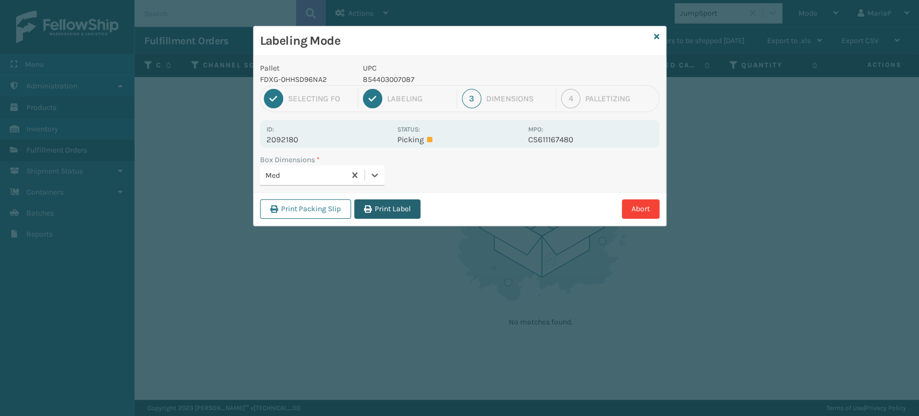
click at [412, 208] on button "Print Label" at bounding box center [387, 208] width 66 height 19
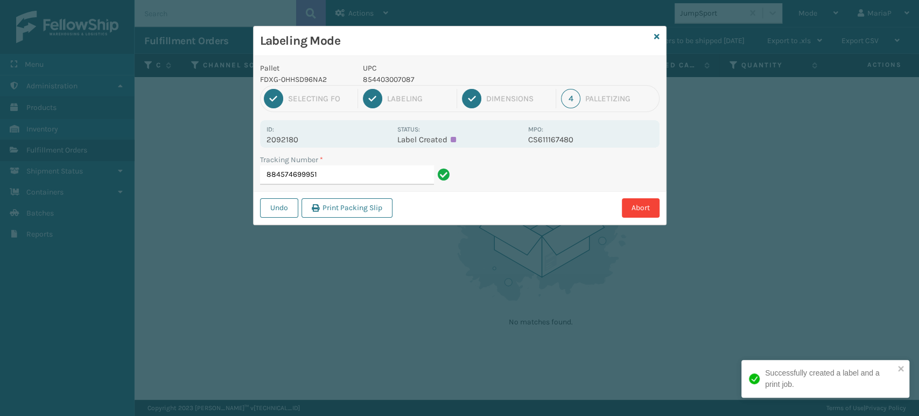
click at [399, 177] on input "884574699951" at bounding box center [347, 174] width 174 height 19
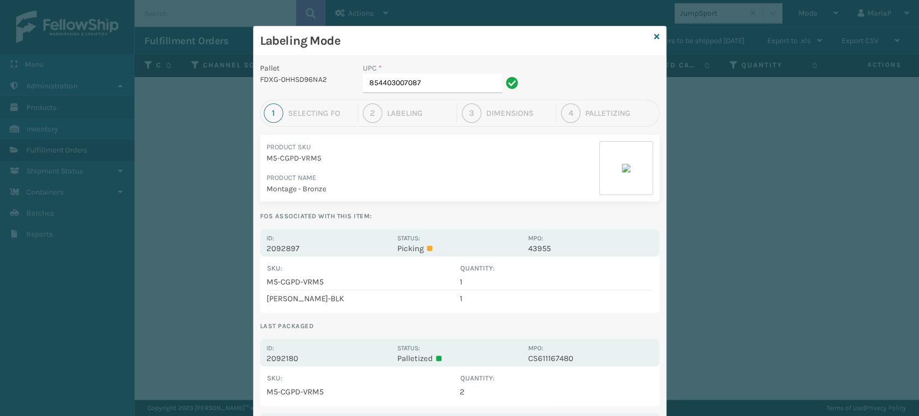
click at [427, 68] on div "UPC *" at bounding box center [442, 67] width 159 height 11
click at [429, 68] on div "UPC *" at bounding box center [442, 67] width 159 height 11
click at [427, 80] on input "854403007087" at bounding box center [432, 83] width 139 height 19
type input "FL-OLVA-CRM"
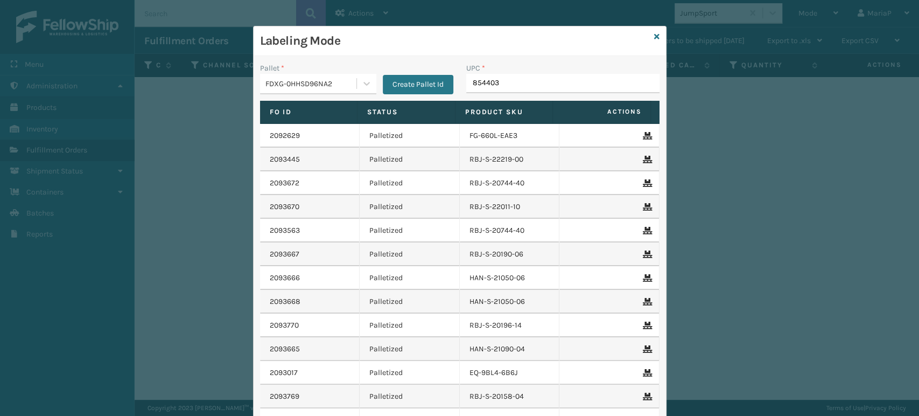
type input "8544030"
type input "858100"
click at [482, 89] on input "UPC *" at bounding box center [562, 83] width 193 height 19
type input "8500124"
type input "850012"
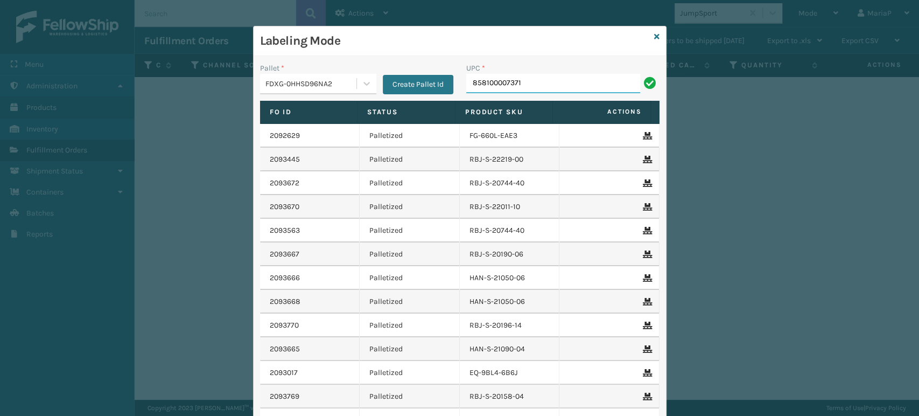
type input "858100007371"
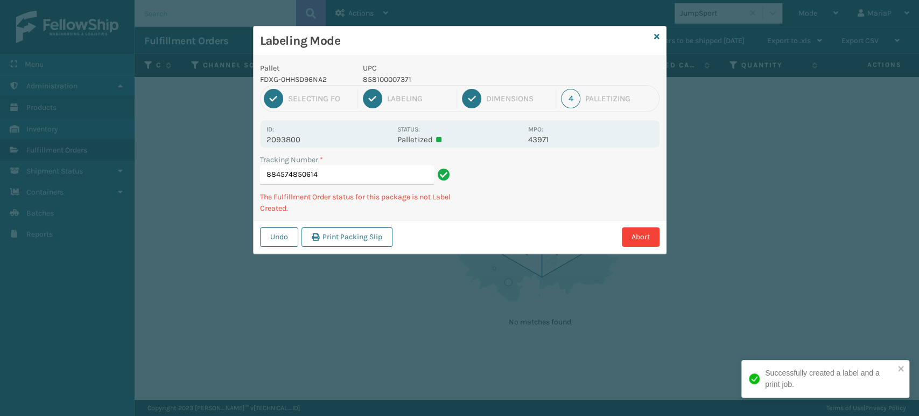
click at [375, 81] on p "858100007371" at bounding box center [442, 79] width 159 height 11
copy p "858100007371"
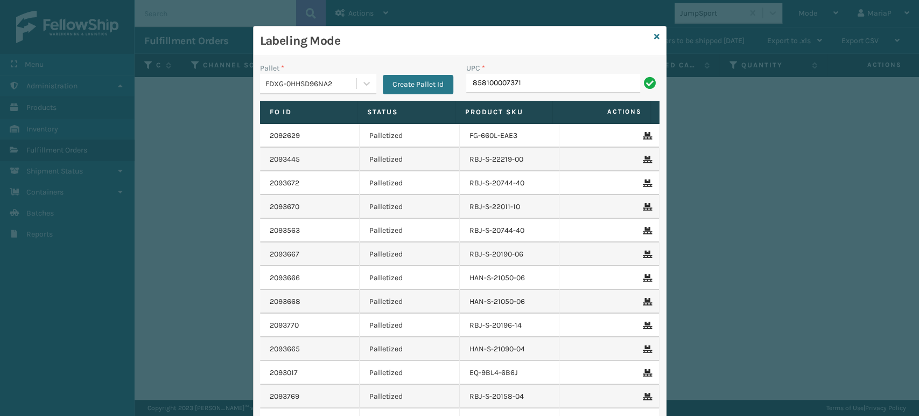
type input "858100007371"
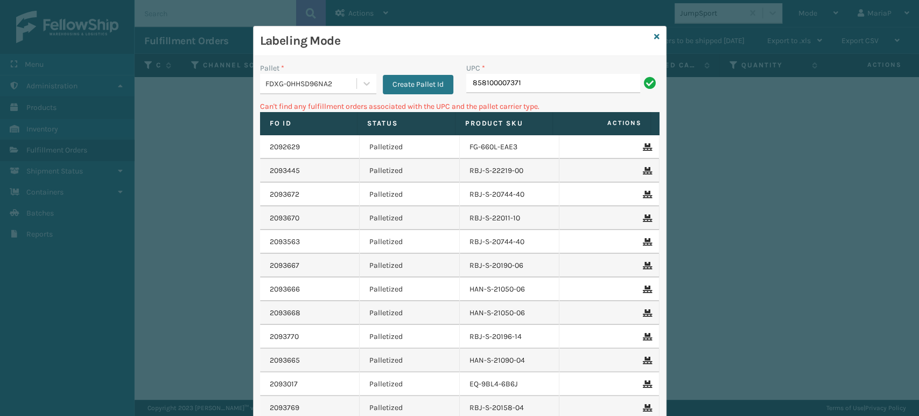
click at [550, 85] on input "858100007371" at bounding box center [553, 83] width 174 height 19
type input "858100"
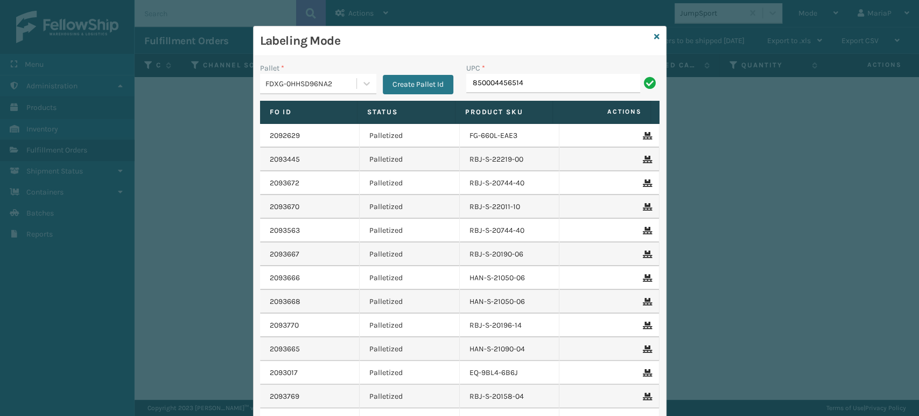
type input "850004456514"
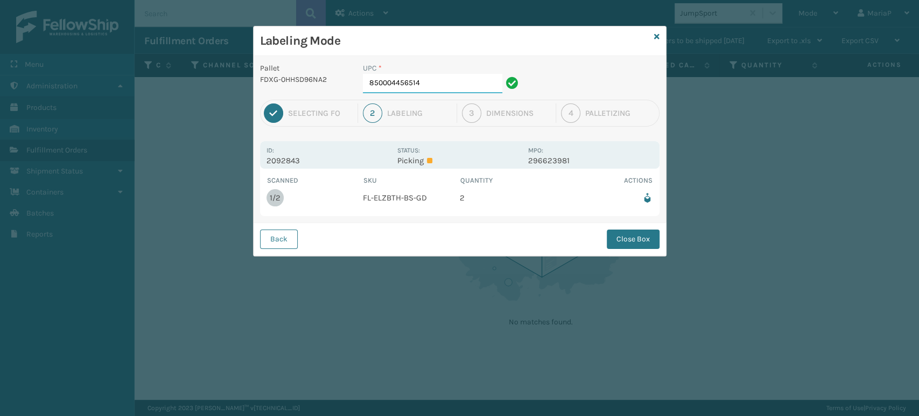
click at [417, 76] on input "850004456514" at bounding box center [432, 83] width 139 height 19
click at [645, 242] on button "Close Box" at bounding box center [633, 238] width 53 height 19
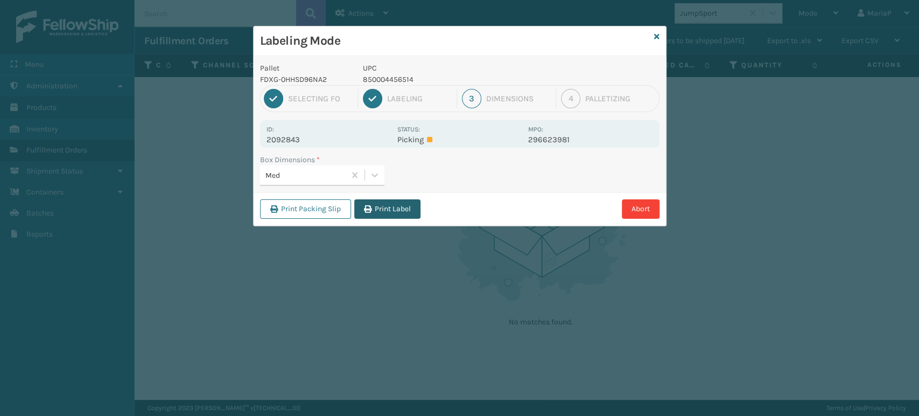
click at [371, 208] on icon "button" at bounding box center [368, 209] width 8 height 8
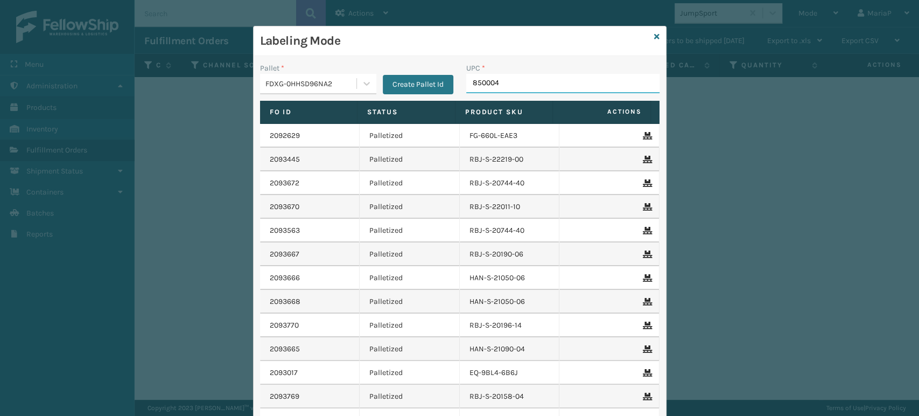
type input "8500044"
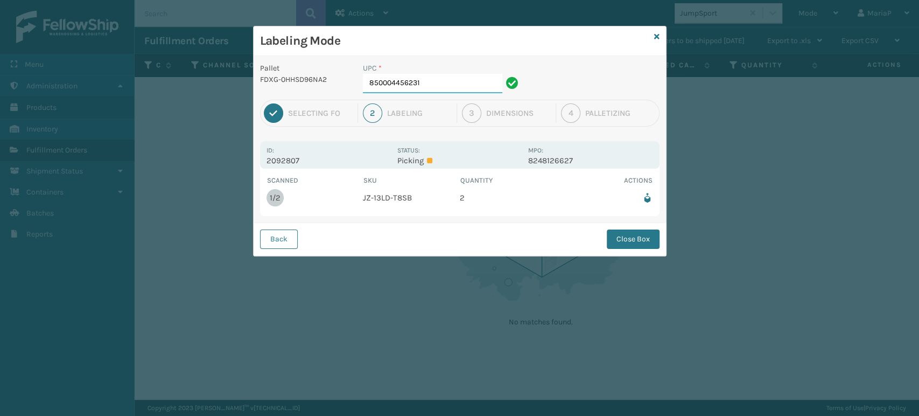
click at [422, 87] on input "850004456231" at bounding box center [432, 83] width 139 height 19
click at [616, 240] on button "Close Box" at bounding box center [633, 238] width 53 height 19
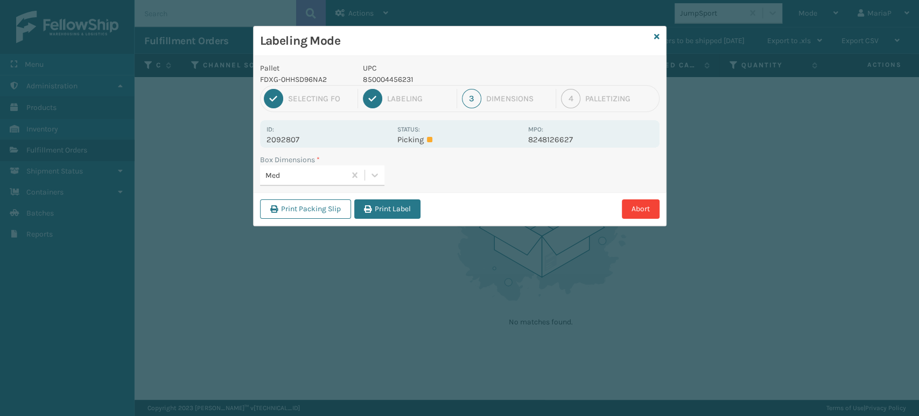
click at [384, 206] on button "Print Label" at bounding box center [387, 208] width 66 height 19
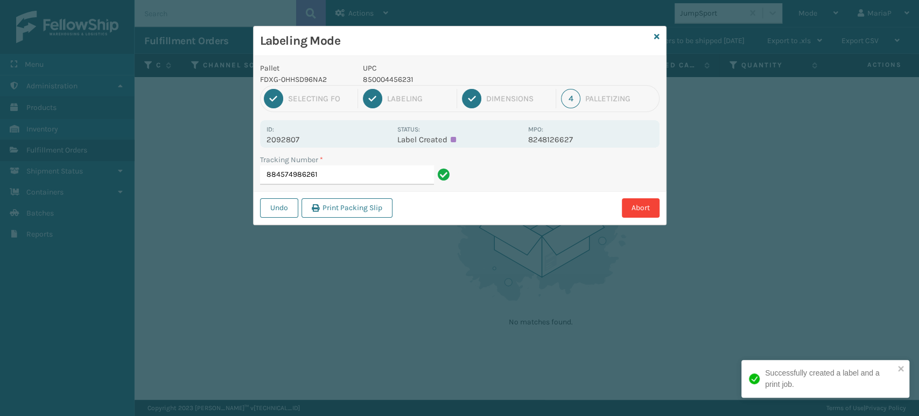
click at [394, 181] on input "884574986261" at bounding box center [347, 174] width 174 height 19
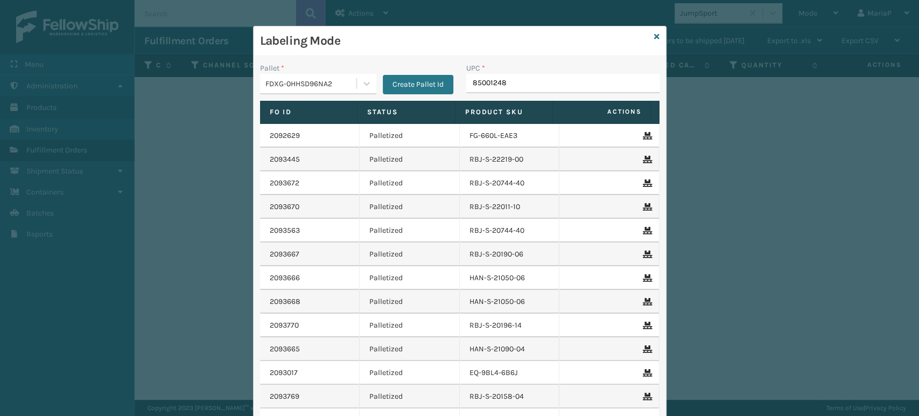
type input "850012486"
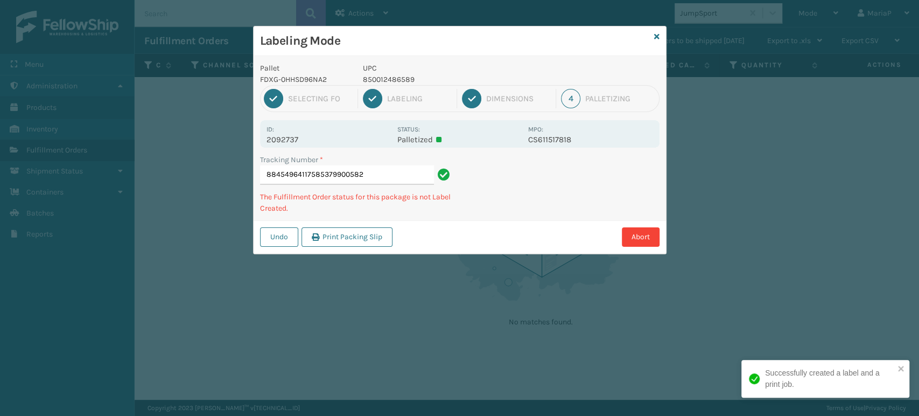
type input "884549641175853799005820"
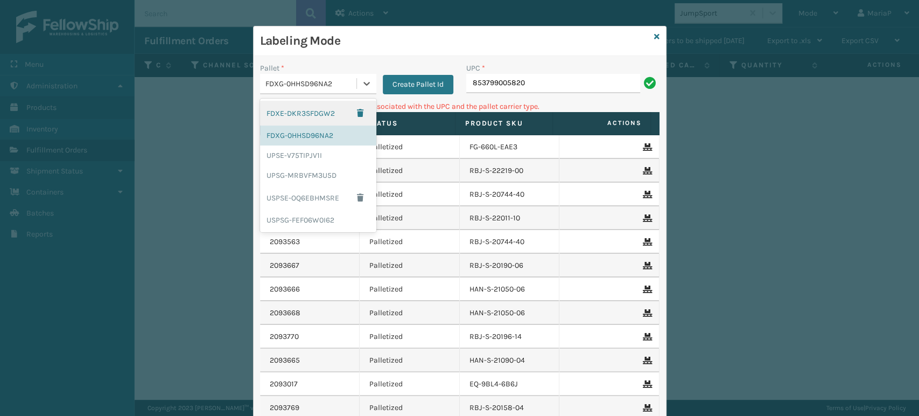
click at [324, 86] on div "FDXG-0HHSD96NA2" at bounding box center [311, 83] width 92 height 11
click at [313, 172] on div "UPSG-MRBVFM3U5D" at bounding box center [318, 175] width 116 height 20
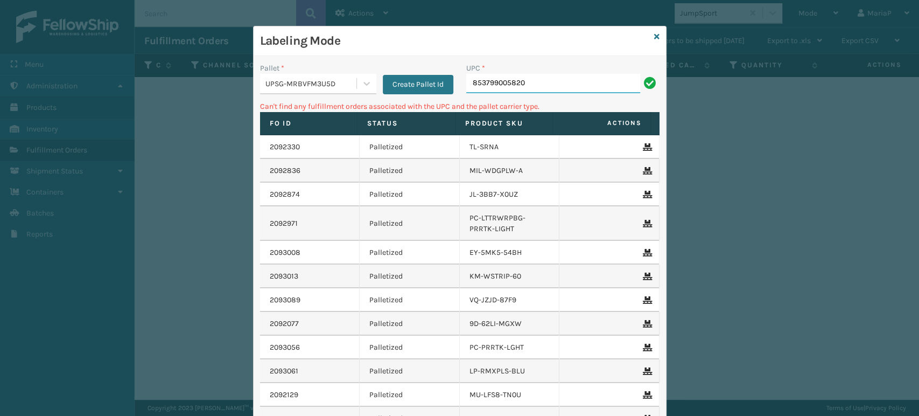
click at [487, 86] on input "853799005820" at bounding box center [553, 83] width 174 height 19
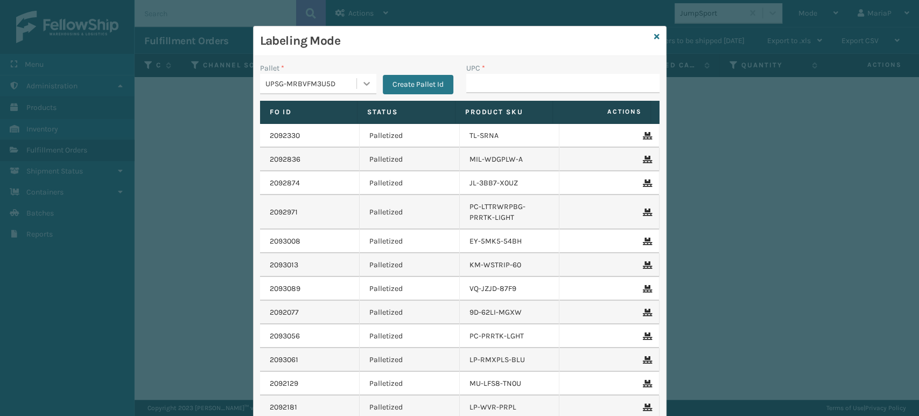
click at [361, 88] on icon at bounding box center [366, 83] width 11 height 11
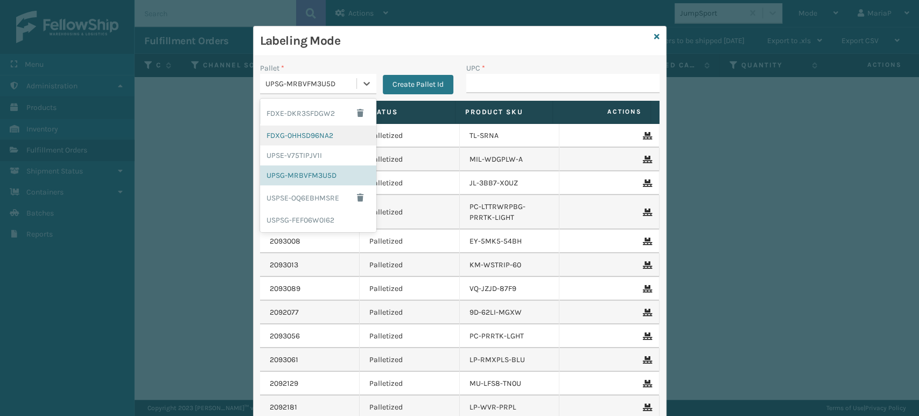
click at [319, 133] on div "FDXG-0HHSD96NA2" at bounding box center [318, 135] width 116 height 20
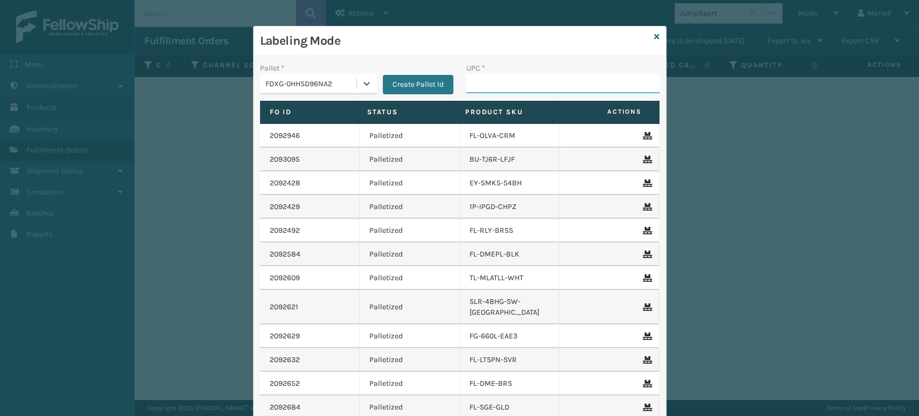
click at [521, 78] on input "UPC *" at bounding box center [562, 83] width 193 height 19
type input "8578990"
type input "8500044"
type input "8500"
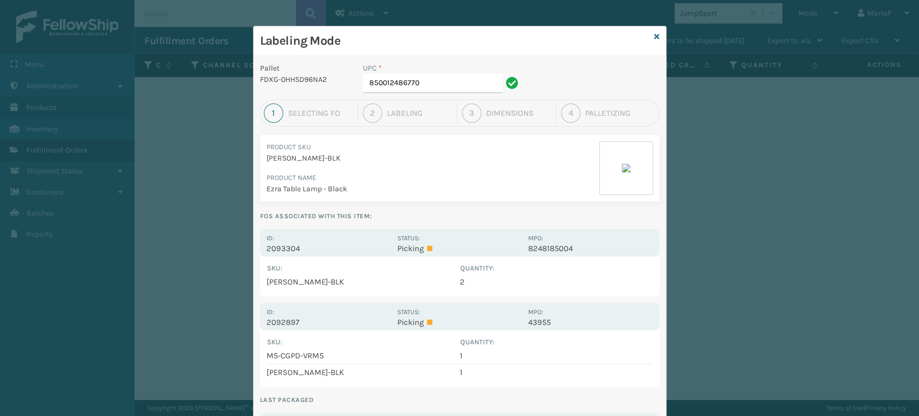
click at [900, 4] on div "Labeling Mode Pallet FDXG-0HHSD96NA2 UPC * 850012486770 1 Selecting FO 2 Labeli…" at bounding box center [459, 208] width 919 height 416
click at [425, 76] on input "850012486770" at bounding box center [432, 83] width 139 height 19
type input "850004456811"
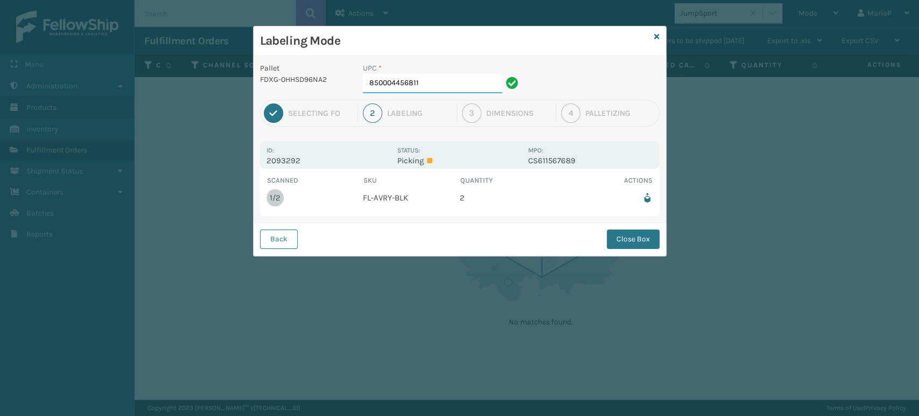
click at [425, 76] on input "850004456811" at bounding box center [432, 83] width 139 height 19
click at [653, 242] on button "Close Box" at bounding box center [633, 238] width 53 height 19
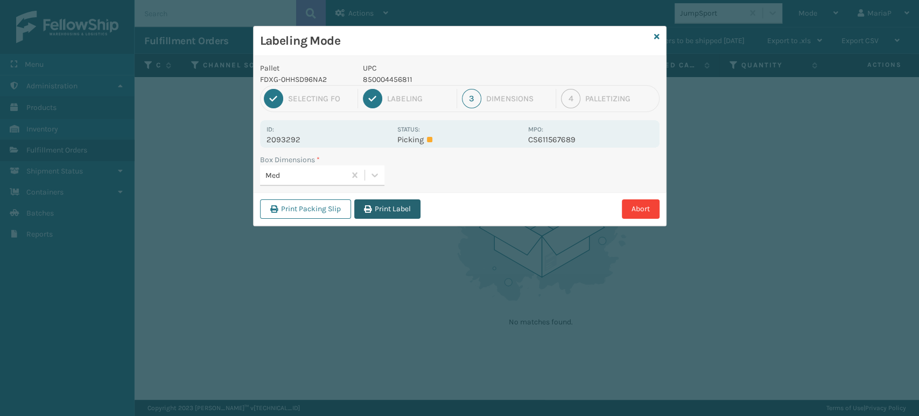
click at [383, 210] on button "Print Label" at bounding box center [387, 208] width 66 height 19
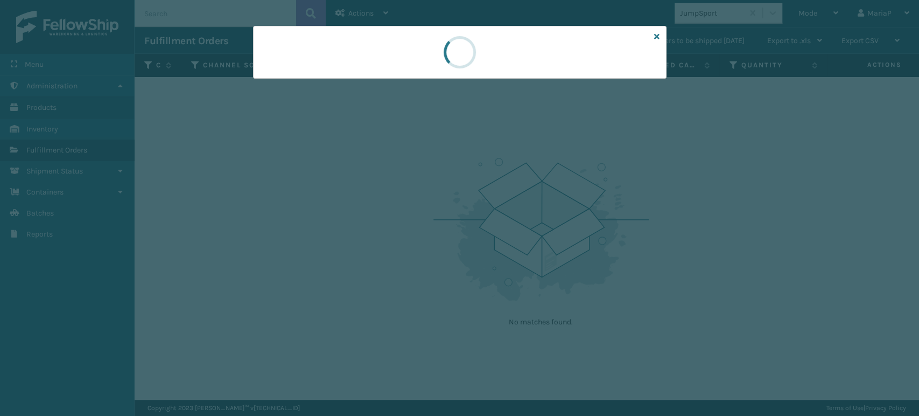
click at [383, 210] on div at bounding box center [459, 208] width 919 height 416
click at [384, 208] on div at bounding box center [459, 208] width 919 height 416
click at [386, 207] on div at bounding box center [459, 208] width 919 height 416
click at [387, 207] on div at bounding box center [459, 208] width 919 height 416
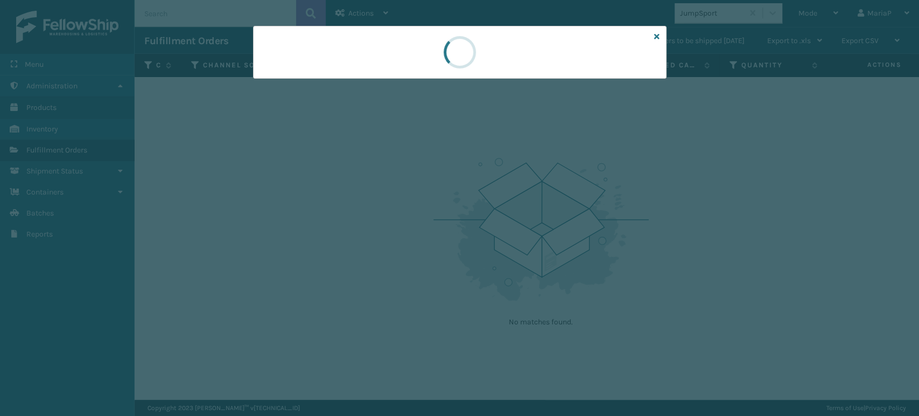
click at [387, 207] on div at bounding box center [459, 208] width 919 height 416
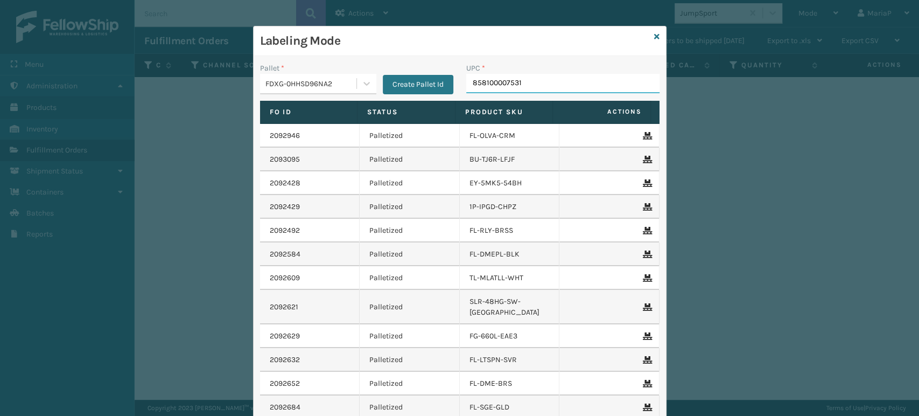
type input "858100007531"
click at [485, 81] on input "UPC *" at bounding box center [562, 83] width 193 height 19
click at [487, 86] on input "UPC *" at bounding box center [562, 83] width 193 height 19
click at [490, 82] on input "UPC *" at bounding box center [562, 83] width 193 height 19
click at [493, 84] on input "UPC *" at bounding box center [562, 83] width 193 height 19
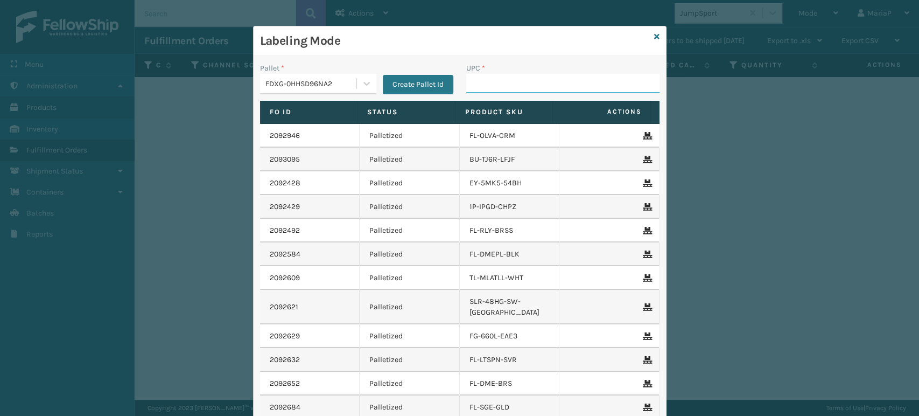
click at [480, 82] on input "UPC *" at bounding box center [562, 83] width 193 height 19
click at [473, 90] on input "UPC *" at bounding box center [562, 83] width 193 height 19
type input "853913008119"
type input "858100007555"
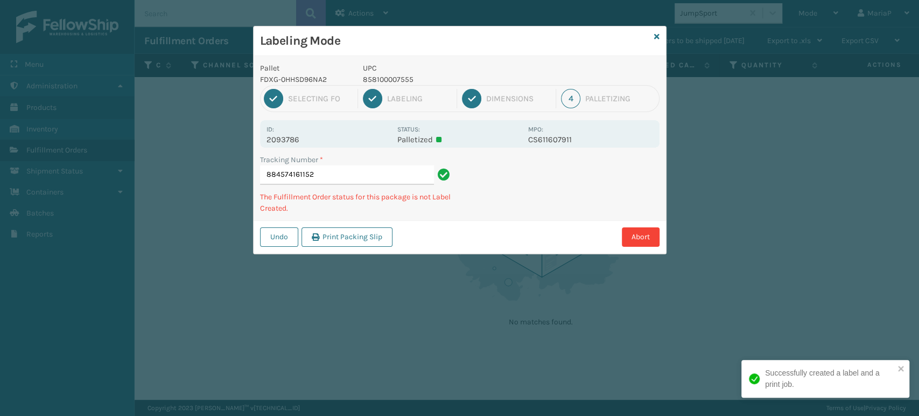
click at [387, 84] on p "858100007555" at bounding box center [442, 79] width 159 height 11
click at [386, 83] on p "858100007555" at bounding box center [442, 79] width 159 height 11
click at [384, 81] on p "858100007555" at bounding box center [442, 79] width 159 height 11
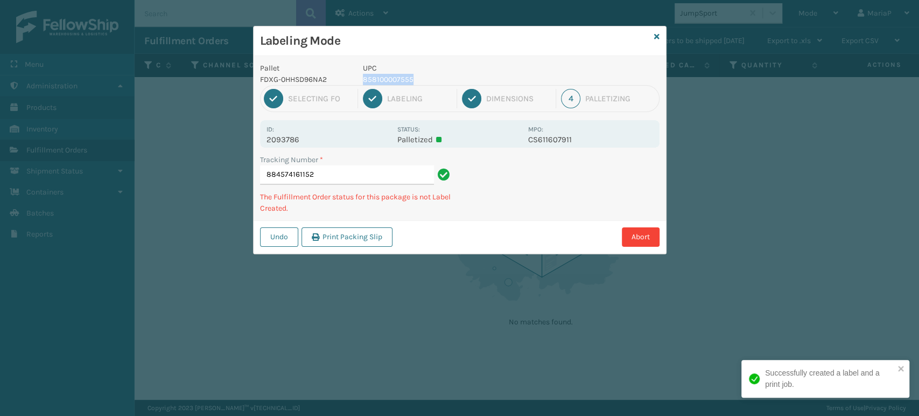
copy p "858100007555"
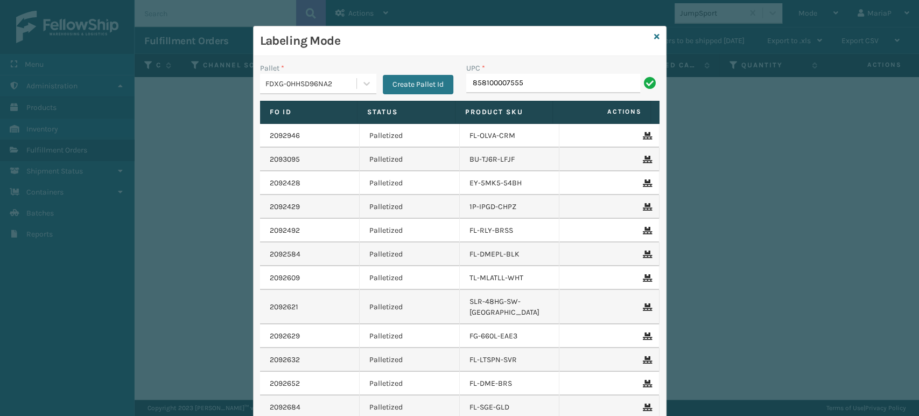
type input "858100007555"
type input "858100007906"
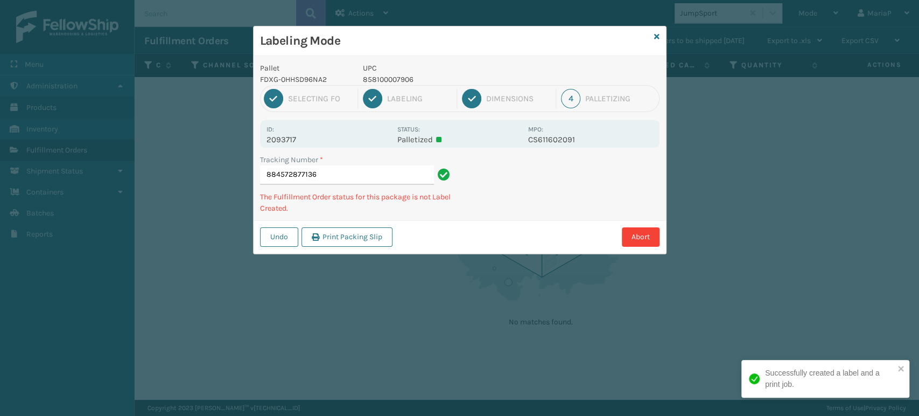
click at [389, 80] on p "858100007906" at bounding box center [442, 79] width 159 height 11
copy p "858100007906"
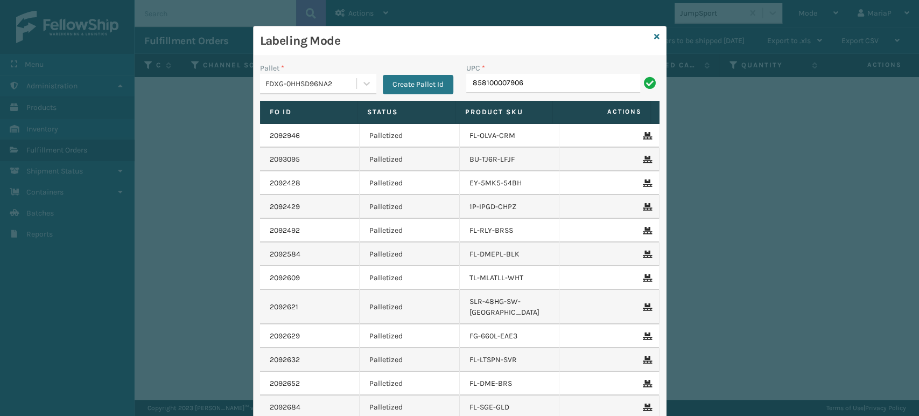
type input "858100007906"
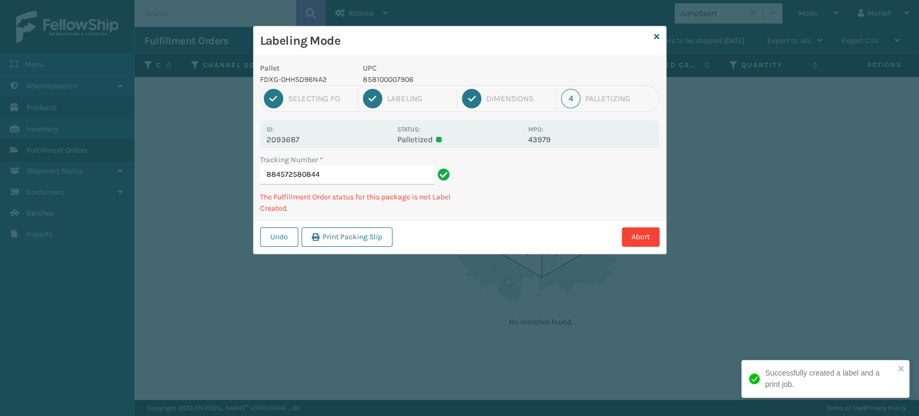
type input "884572580844858100007906"
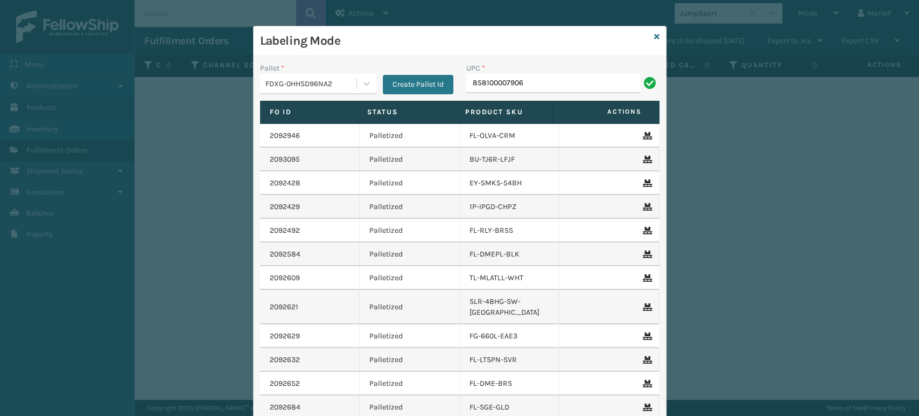
type input "858100007906"
type input "8500406"
